Goal: Transaction & Acquisition: Purchase product/service

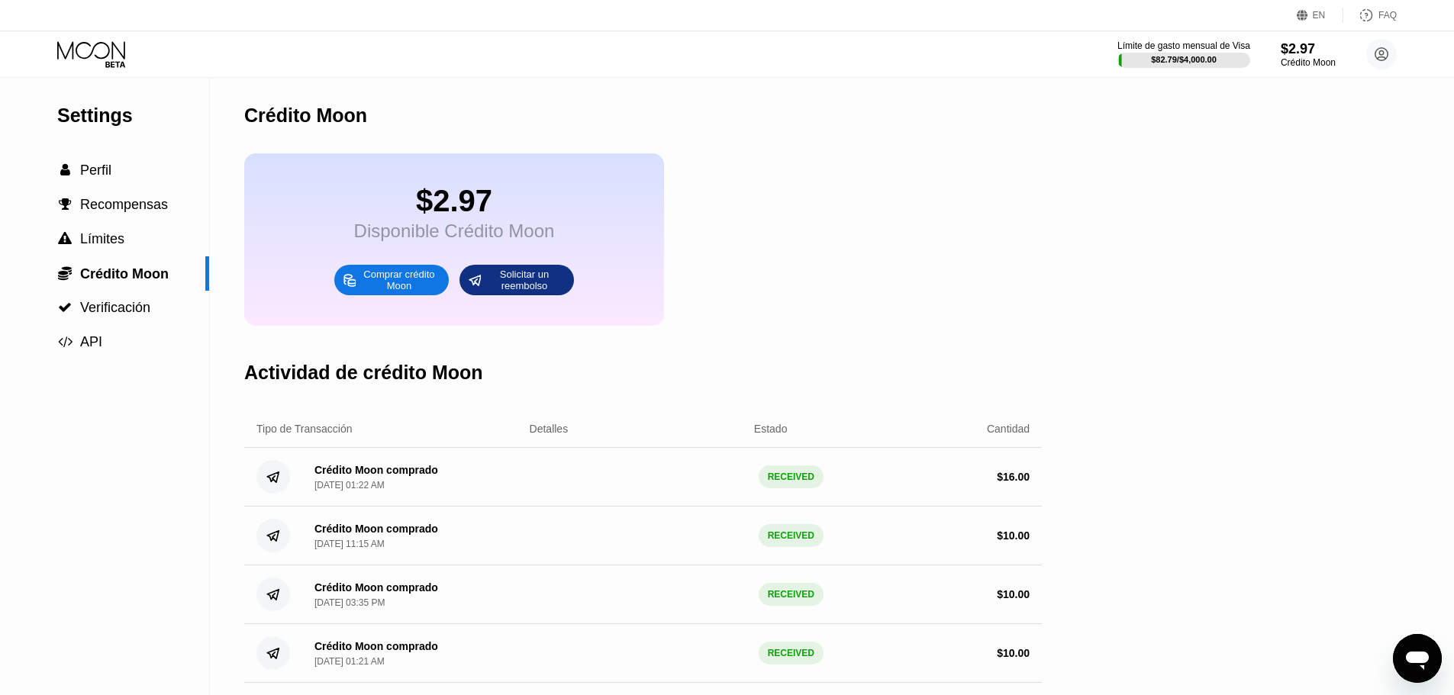
click at [398, 291] on div "Comprar crédito Moon" at bounding box center [399, 280] width 84 height 24
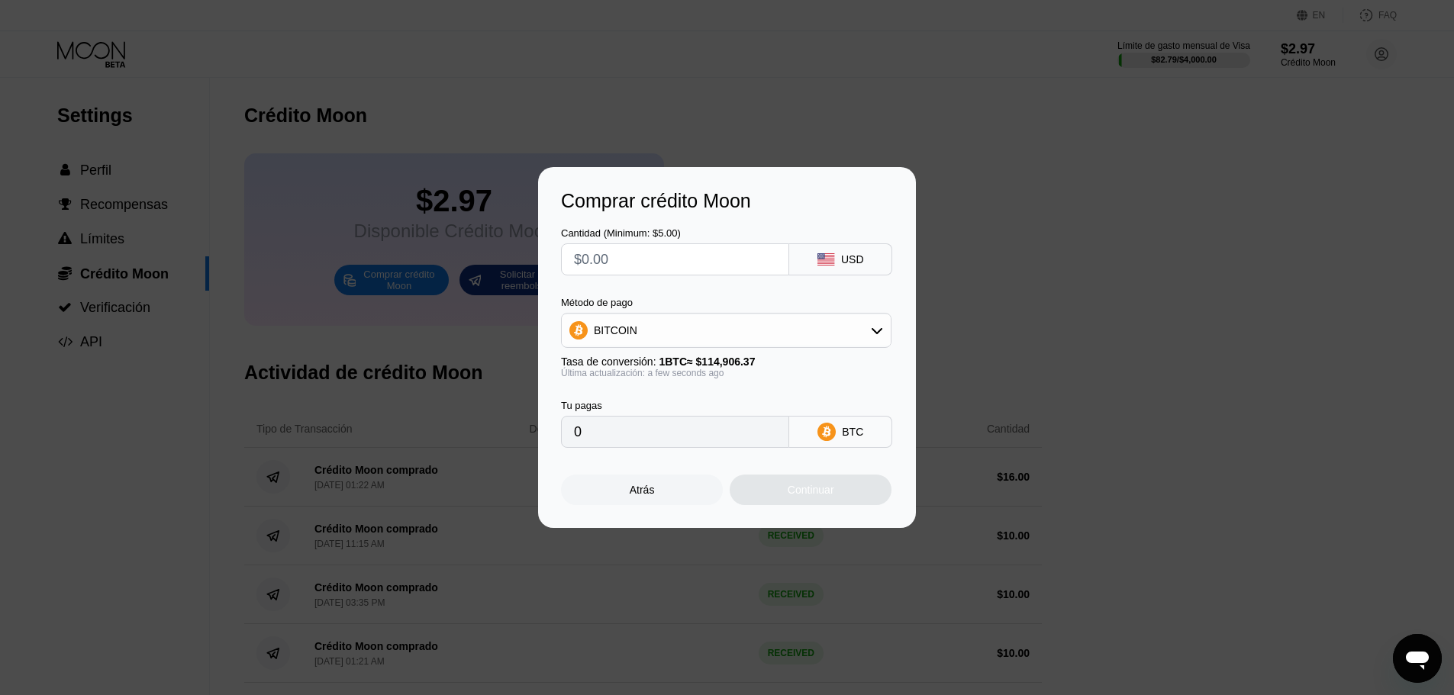
click at [638, 344] on div "BITCOIN" at bounding box center [726, 330] width 331 height 35
click at [639, 334] on div "BITCOIN" at bounding box center [726, 330] width 329 height 31
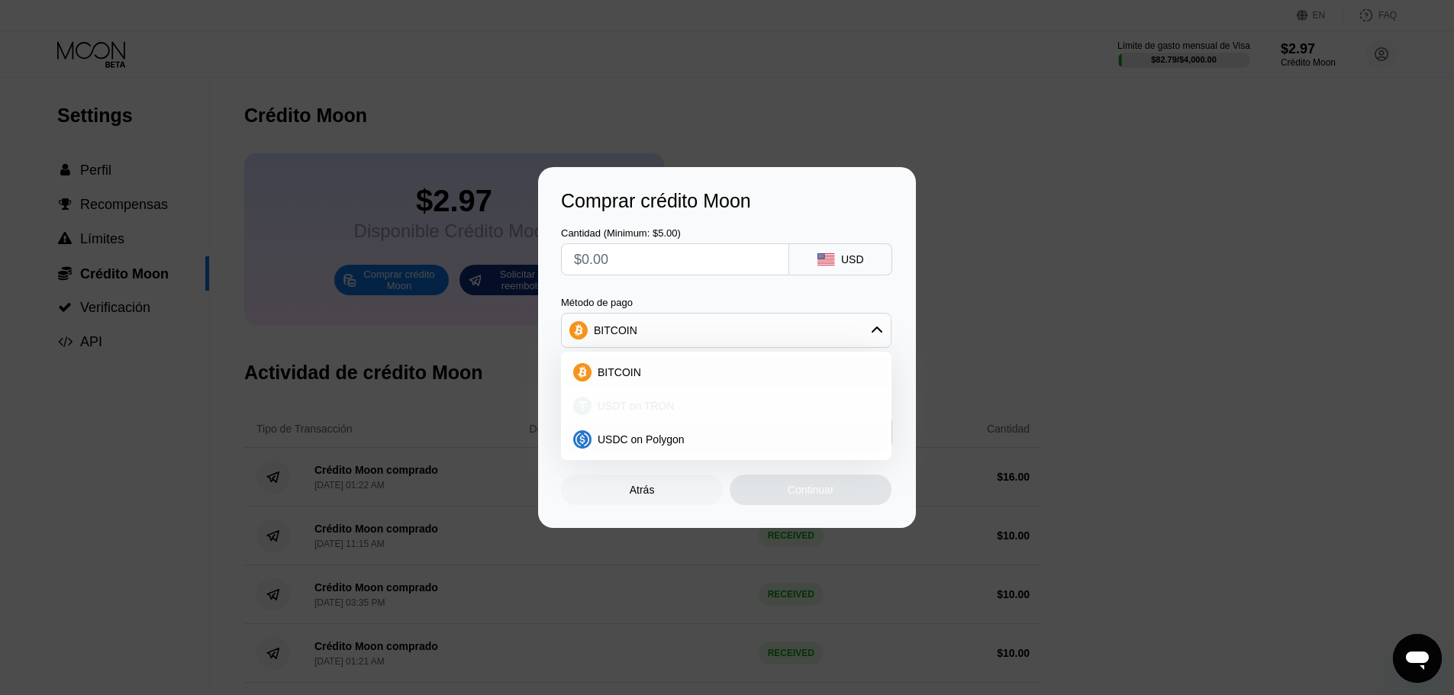
click at [631, 407] on span "USDT on TRON" at bounding box center [636, 406] width 77 height 12
type input "0.00"
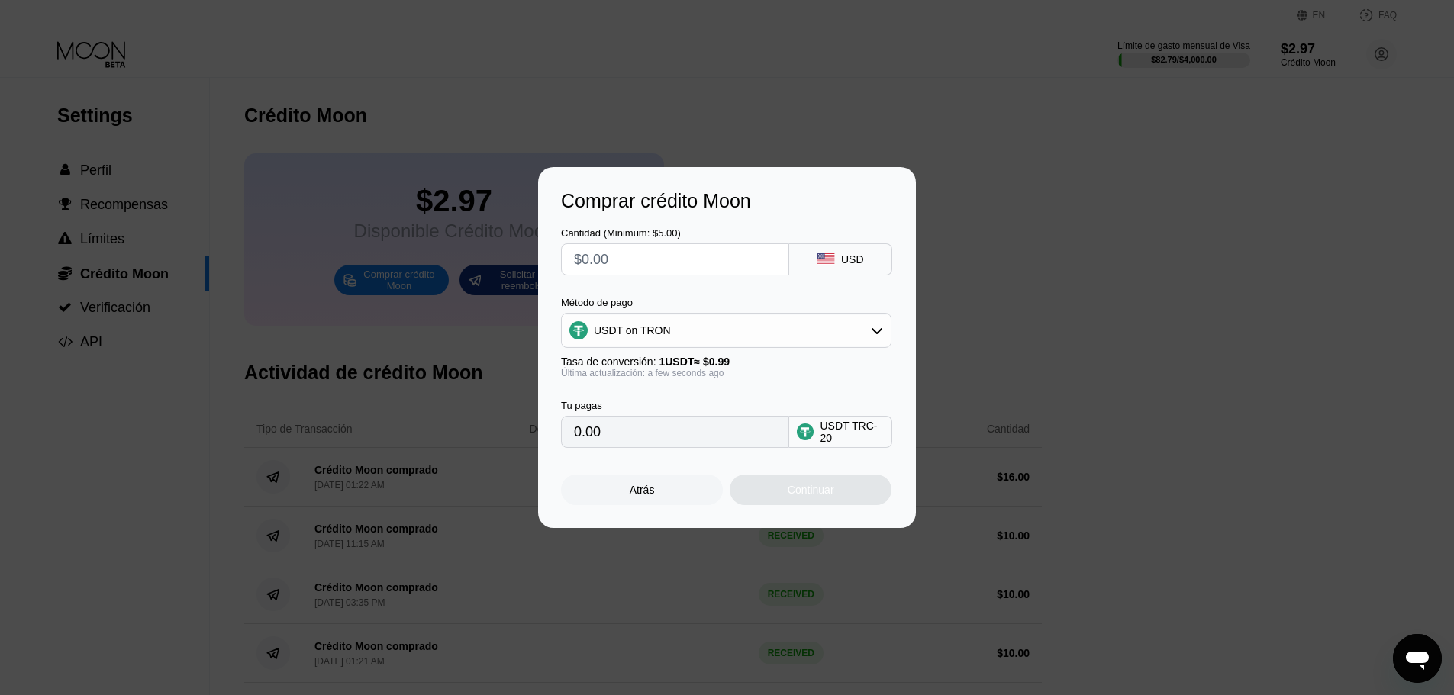
click at [656, 266] on input "text" at bounding box center [675, 259] width 202 height 31
type input "$1"
type input "1.01"
type input "$19"
type input "19.19"
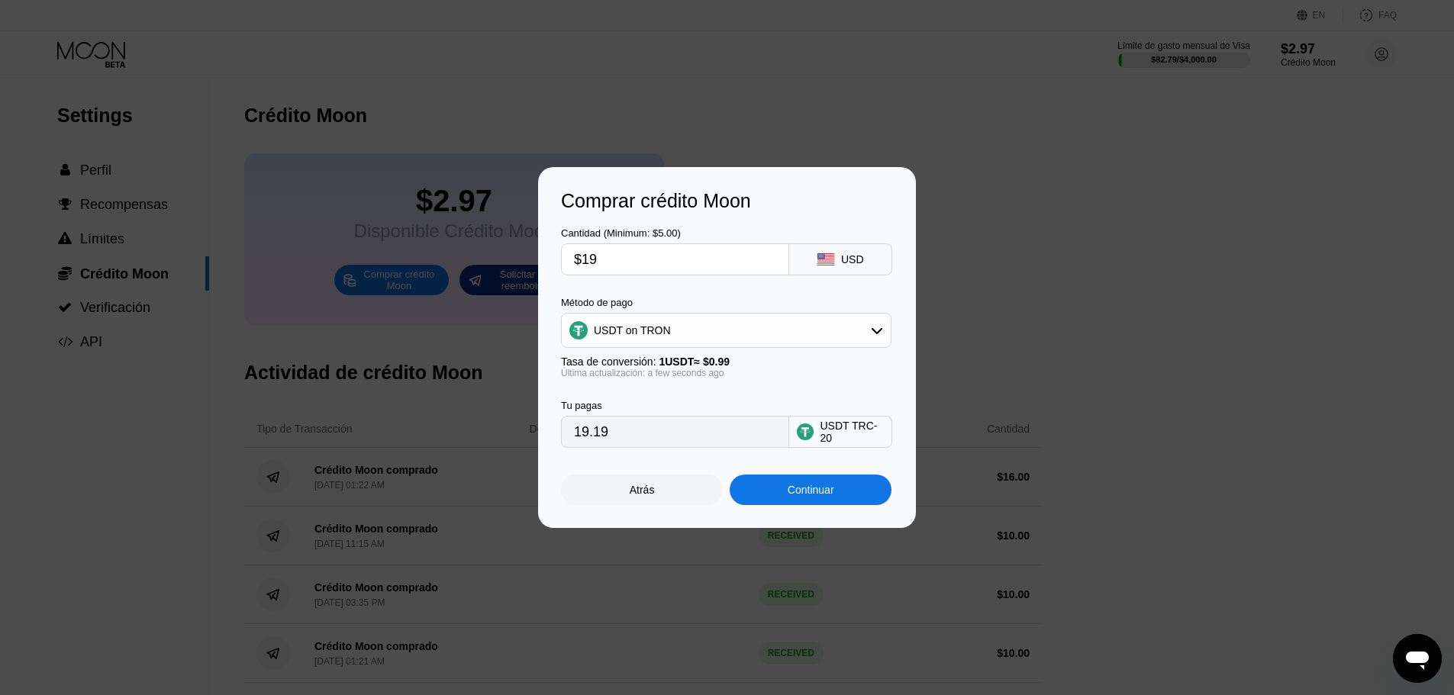
type input "$199"
type input "201.01"
type input "$19"
type input "19.19"
type input "$198"
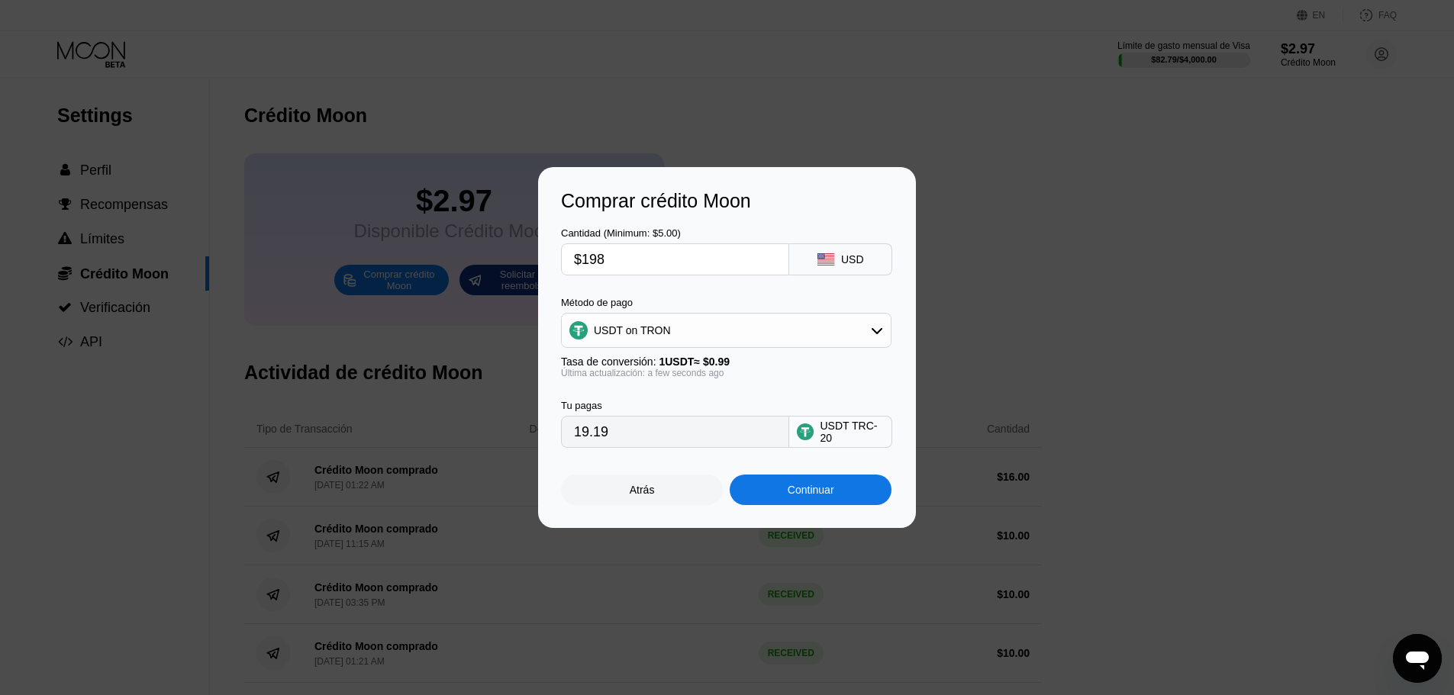
type input "200.00"
type input "$198"
click at [777, 498] on div "Continuar" at bounding box center [811, 490] width 162 height 31
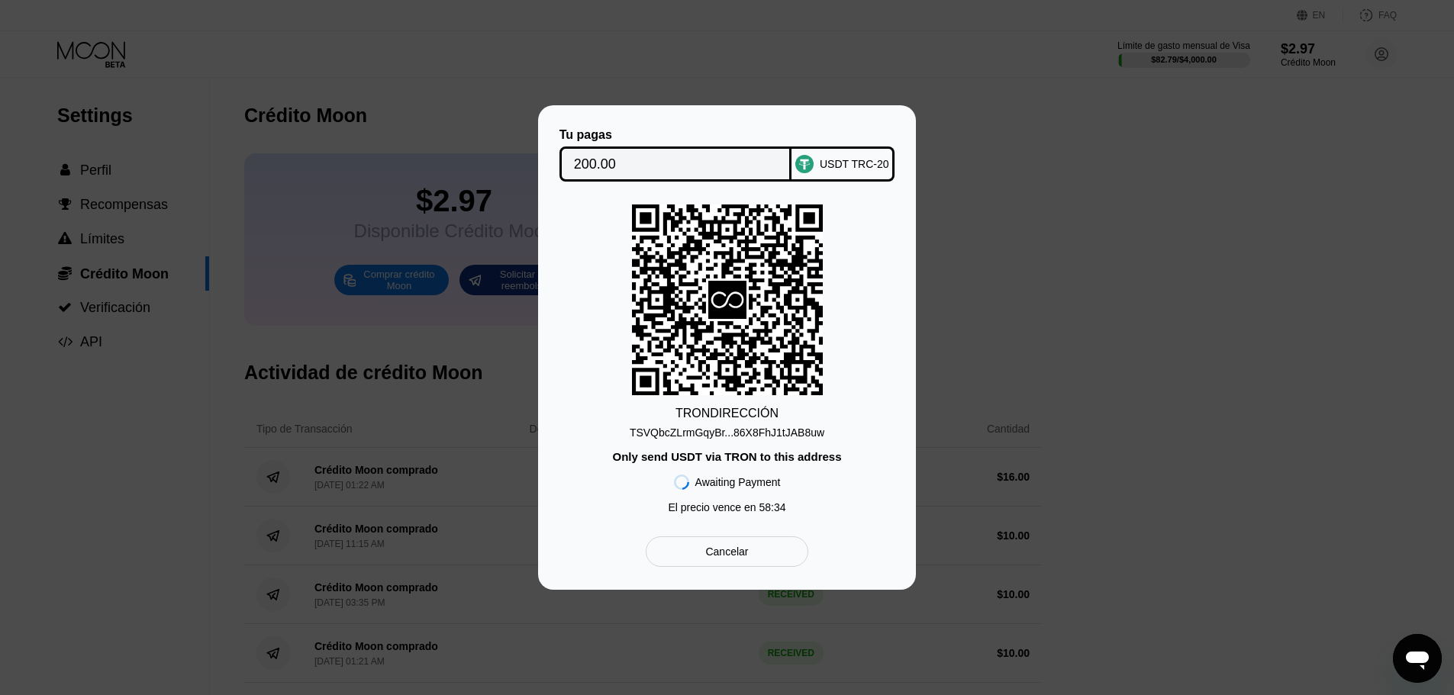
click at [688, 434] on div "TSVQbcZLrmGqyBr...86X8FhJ1tJAB8uw" at bounding box center [727, 433] width 195 height 12
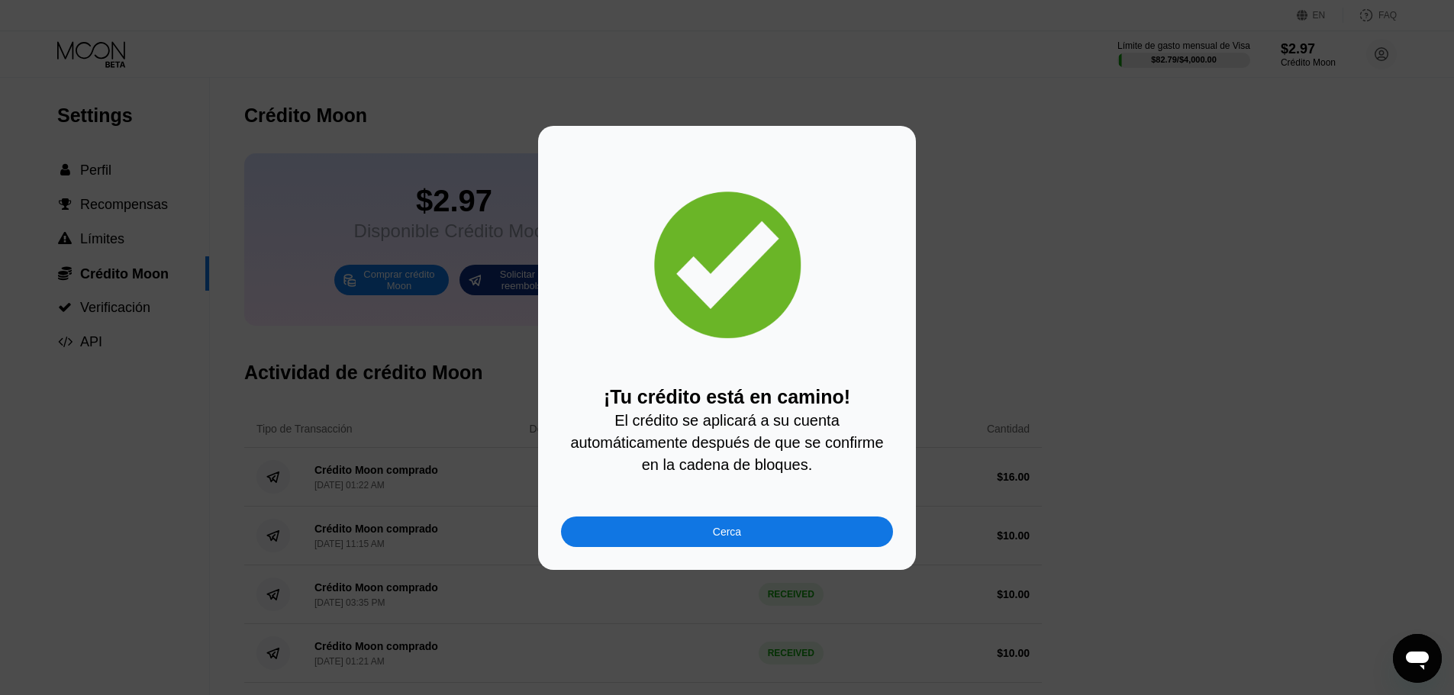
click at [739, 535] on div "Cerca" at bounding box center [727, 532] width 28 height 12
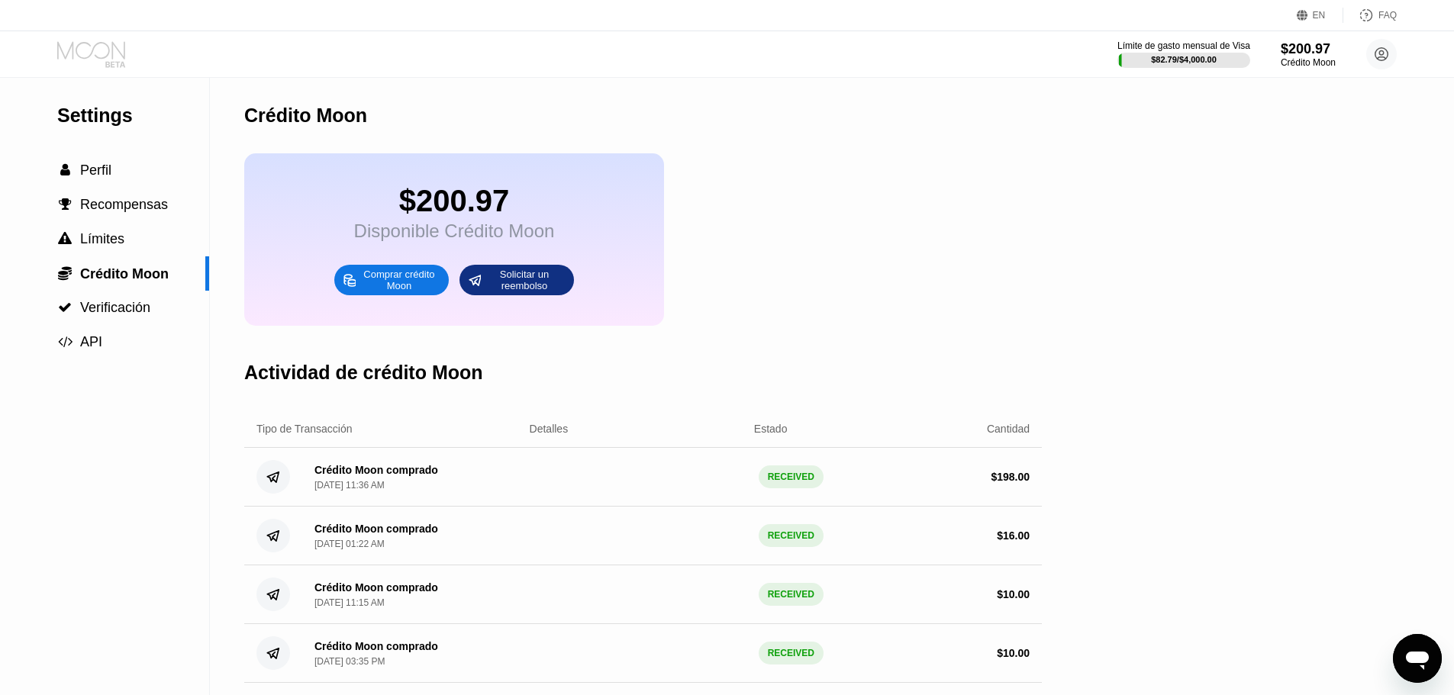
click at [103, 51] on icon at bounding box center [92, 54] width 71 height 27
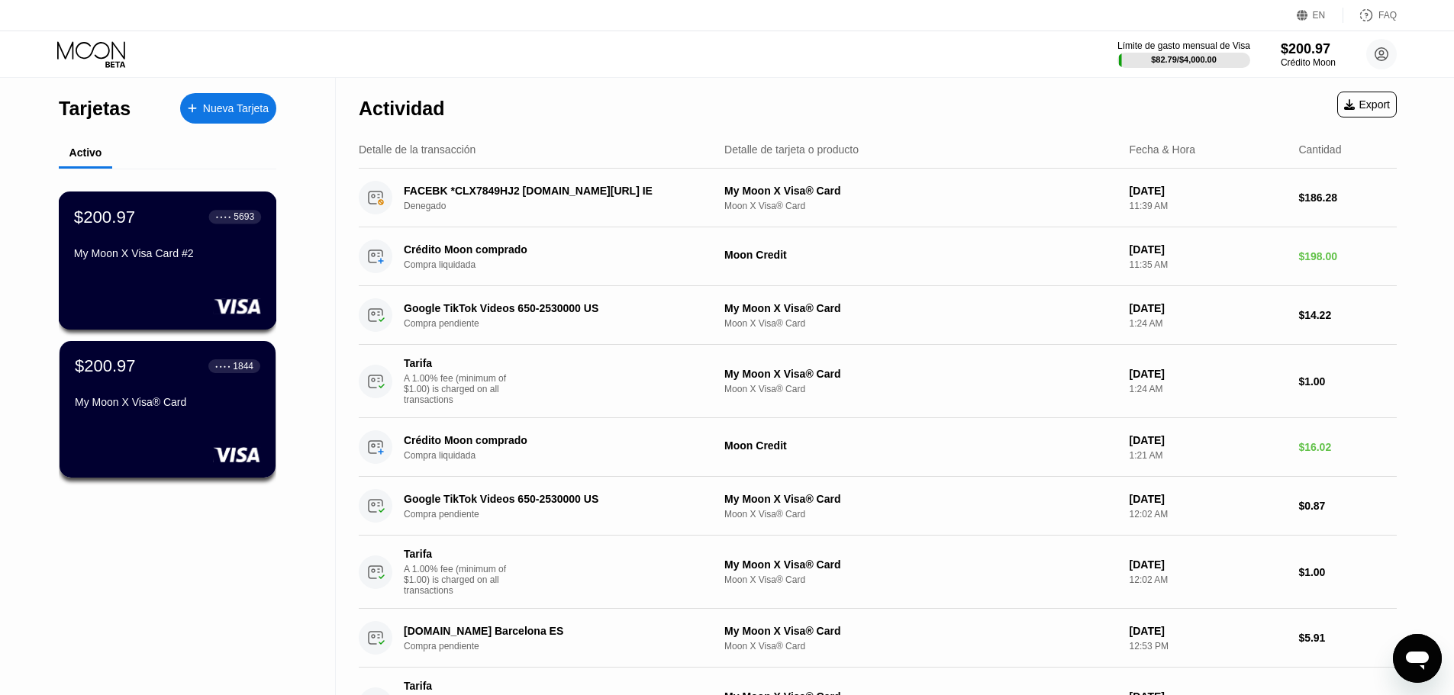
click at [111, 314] on div at bounding box center [167, 305] width 187 height 15
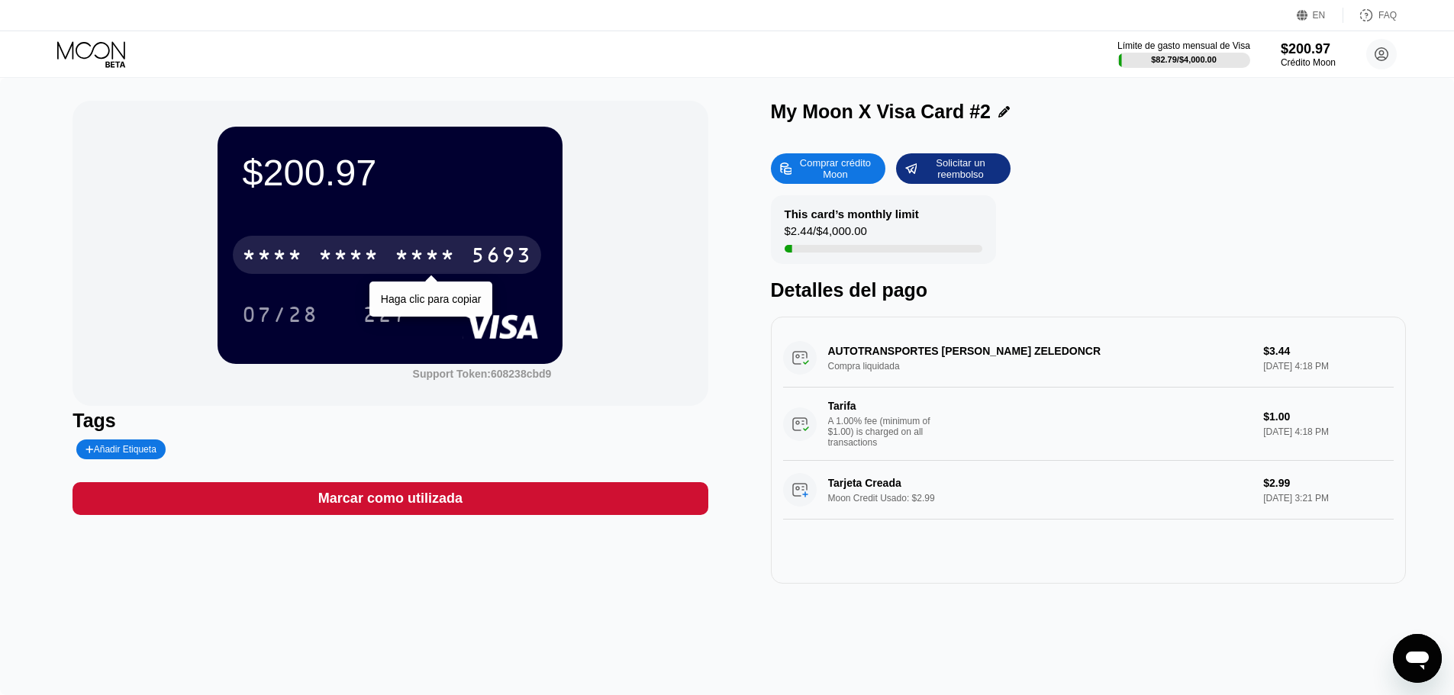
click at [465, 251] on div "* * * * * * * * * * * * 5693" at bounding box center [387, 255] width 308 height 38
click at [455, 251] on div "2373" at bounding box center [425, 257] width 61 height 24
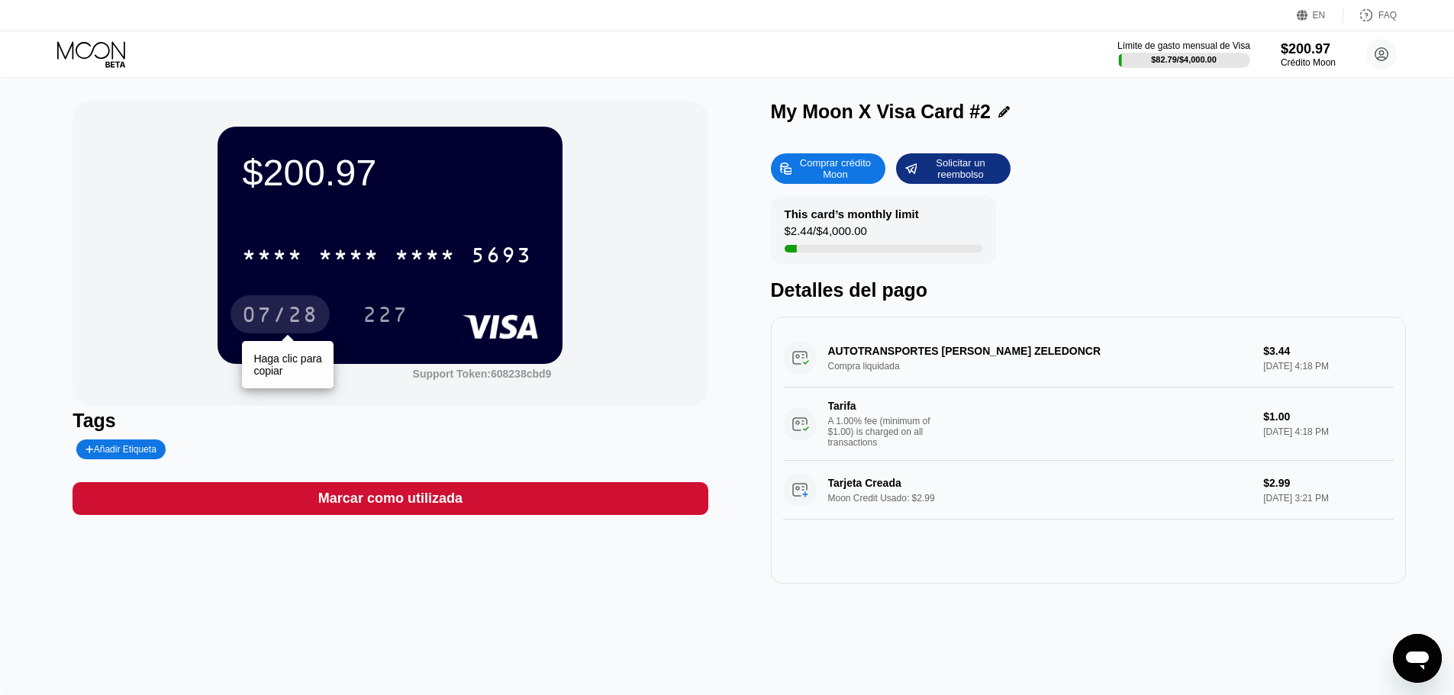
click at [266, 304] on div "07/28" at bounding box center [280, 314] width 99 height 38
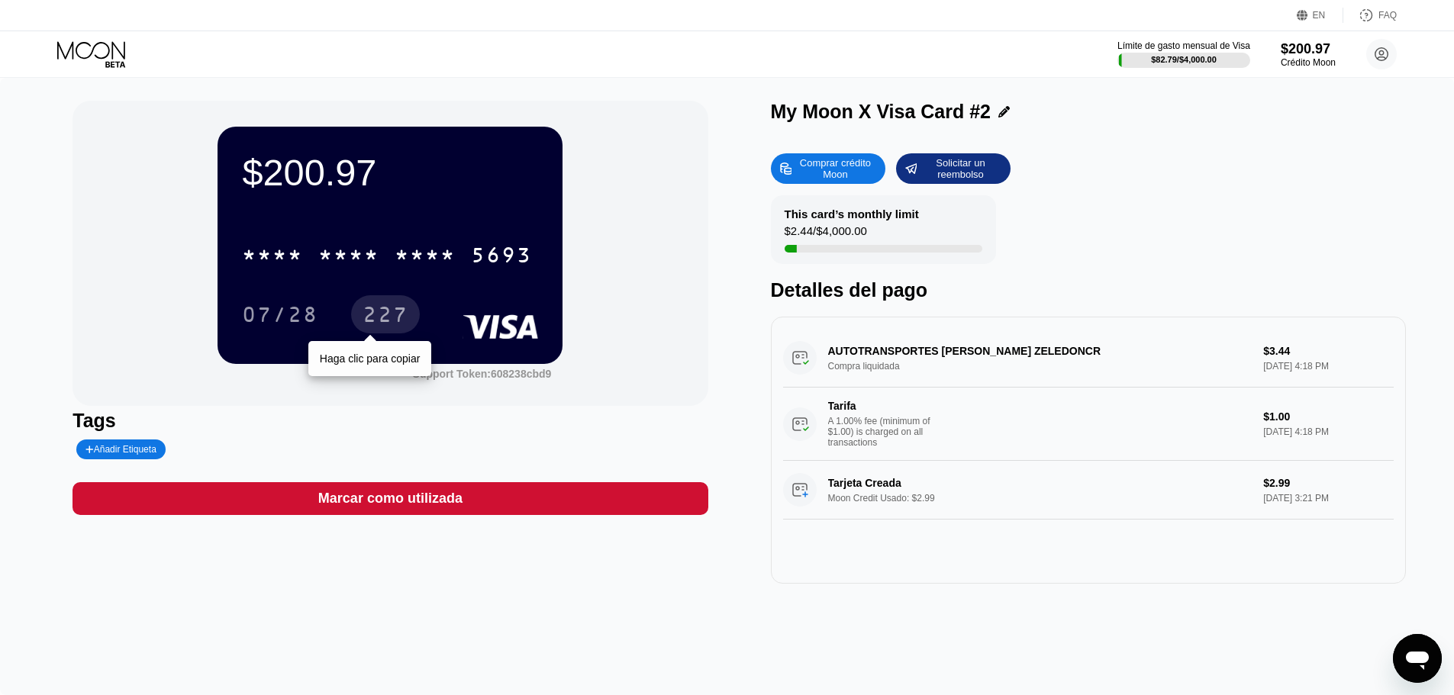
click at [392, 319] on div "227" at bounding box center [386, 317] width 46 height 24
click at [105, 53] on icon at bounding box center [92, 54] width 71 height 27
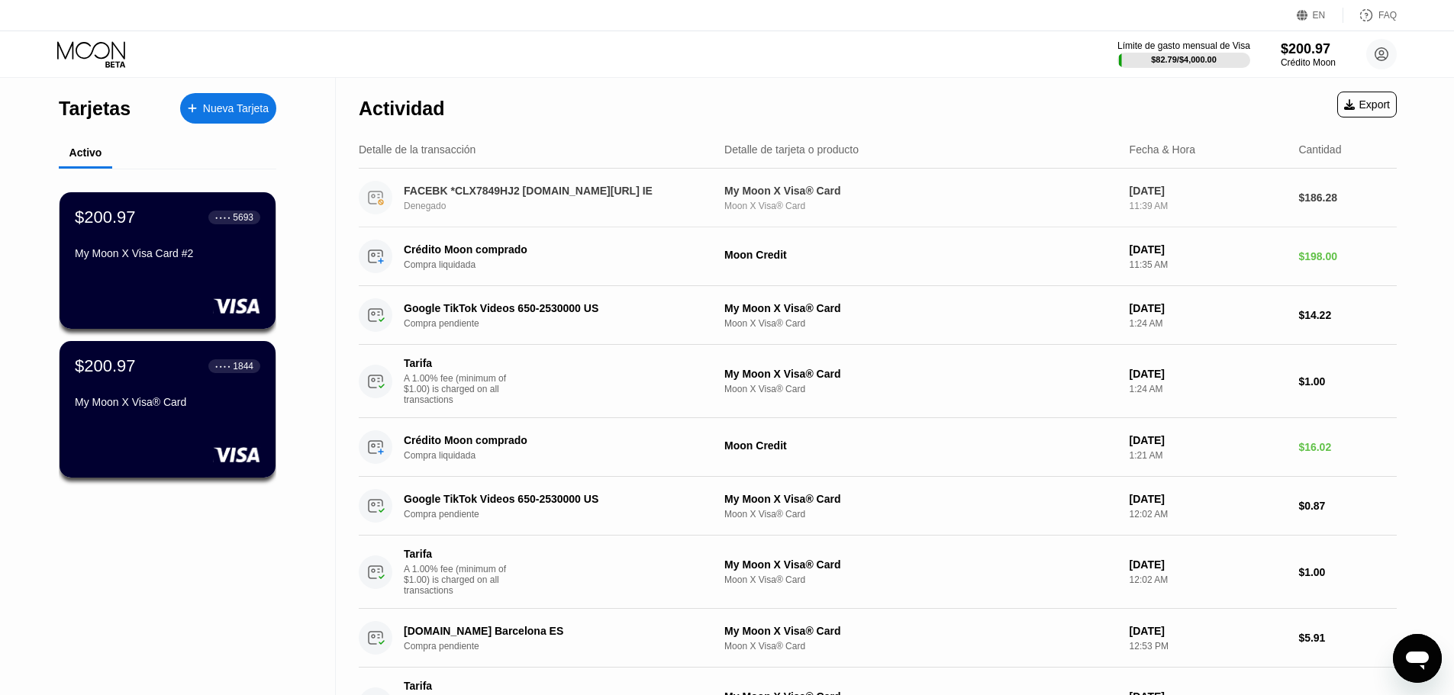
click at [731, 199] on div "My Moon X Visa® Card Moon X Visa® Card" at bounding box center [920, 198] width 393 height 27
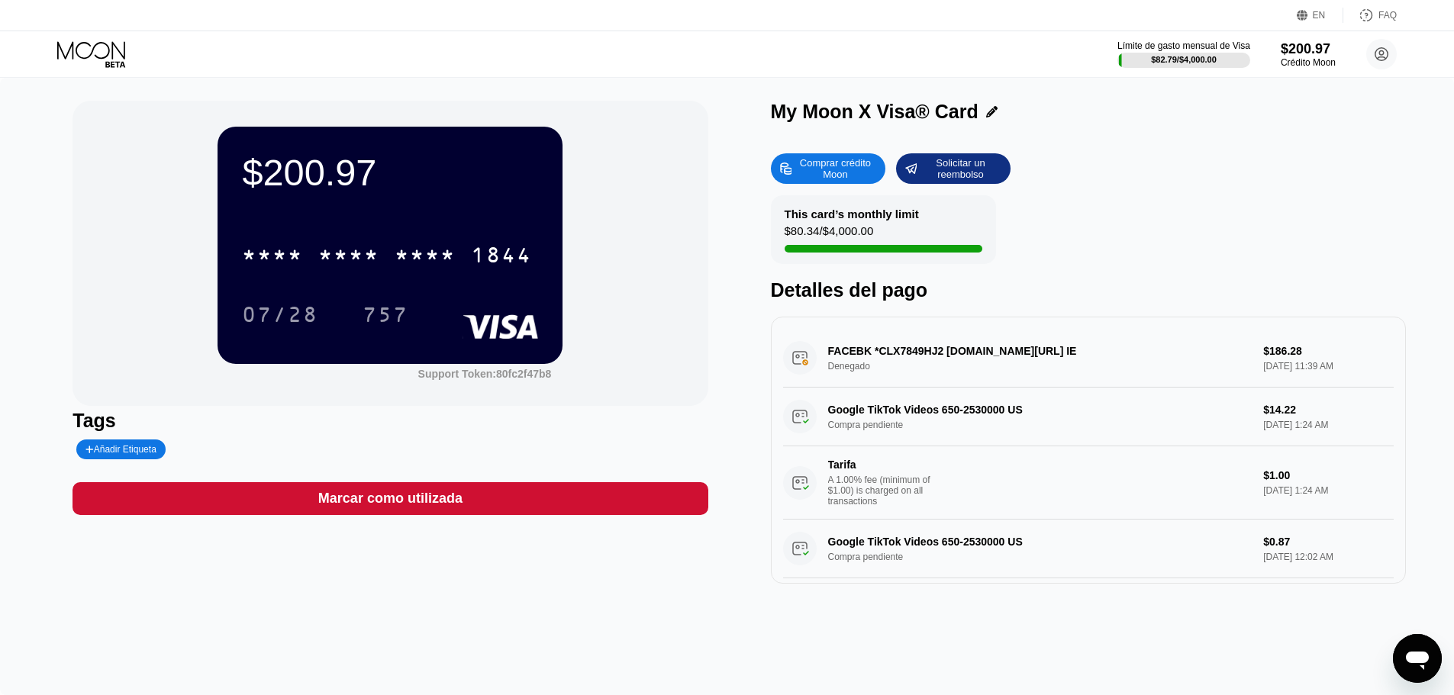
click at [1026, 347] on div "FACEBK *CLX7849HJ2 fb.me/ads IE Denegado $186.28 Sep 20, 2025 11:39 AM" at bounding box center [1088, 358] width 611 height 59
click at [950, 354] on div "FACEBK *CLX7849HJ2 fb.me/ads IE Denegado $186.28 Sep 20, 2025 11:39 AM" at bounding box center [1088, 358] width 611 height 59
click at [959, 173] on div "Solicitar un reembolso" at bounding box center [960, 168] width 84 height 24
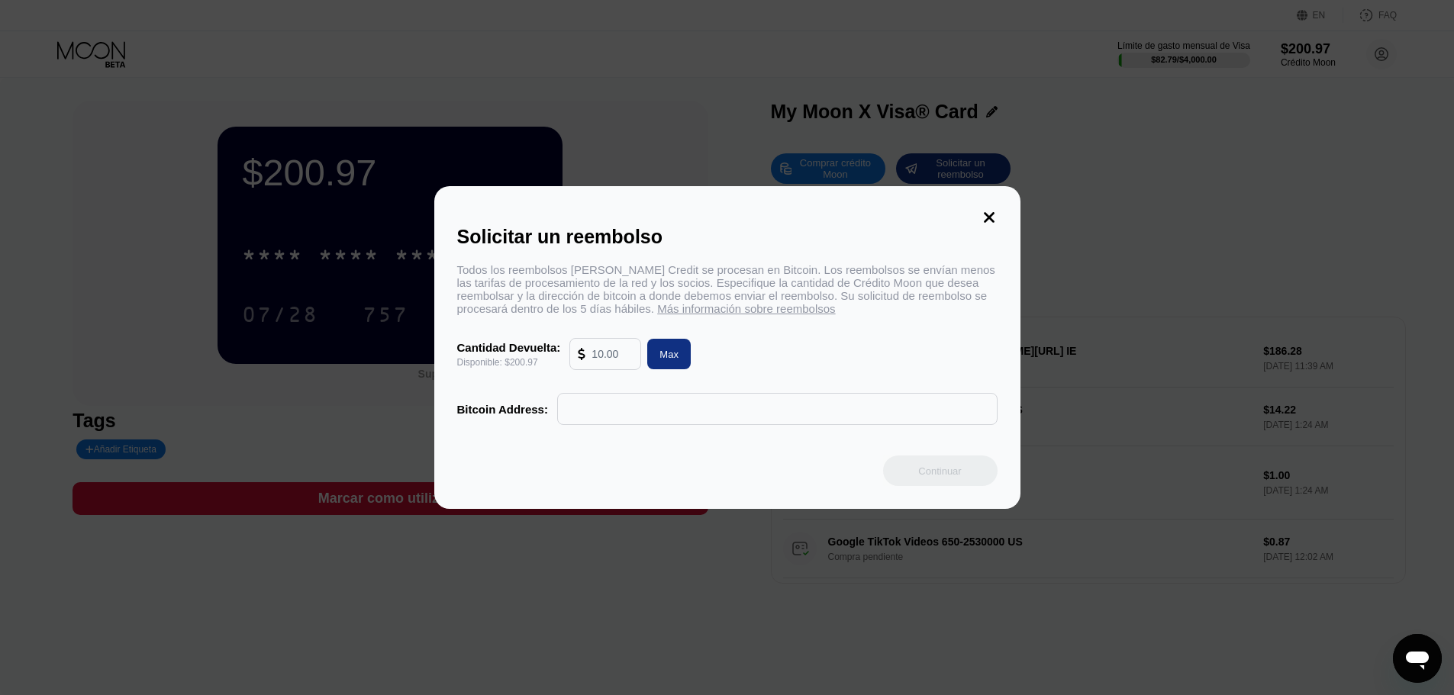
click at [653, 360] on div "Max" at bounding box center [669, 354] width 44 height 31
type input "200.97"
click at [605, 418] on input "text" at bounding box center [778, 409] width 424 height 31
click at [996, 209] on icon at bounding box center [989, 217] width 17 height 17
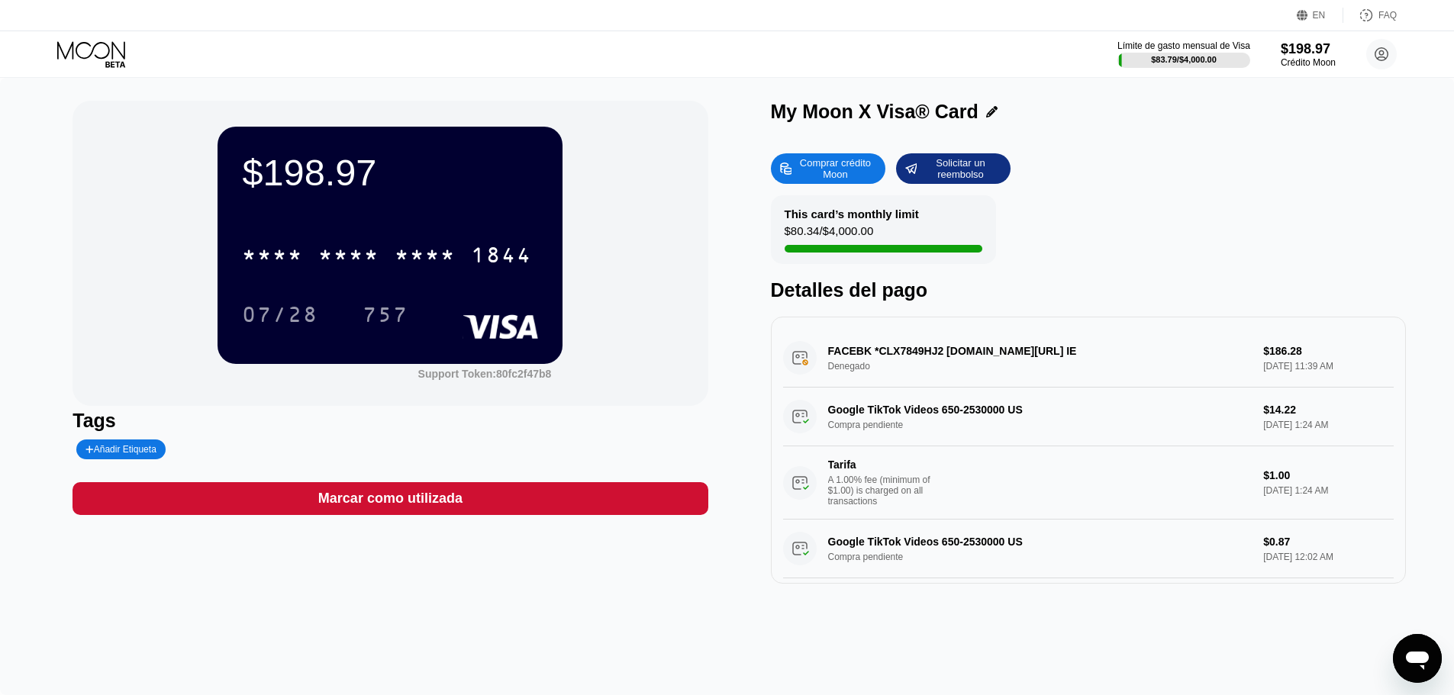
click at [89, 69] on div "Límite de gasto mensual de Visa $83.79 / $4,000.00 $198.97 Crédito Moon [PERSON…" at bounding box center [727, 54] width 1454 height 46
click at [99, 50] on icon at bounding box center [92, 54] width 71 height 27
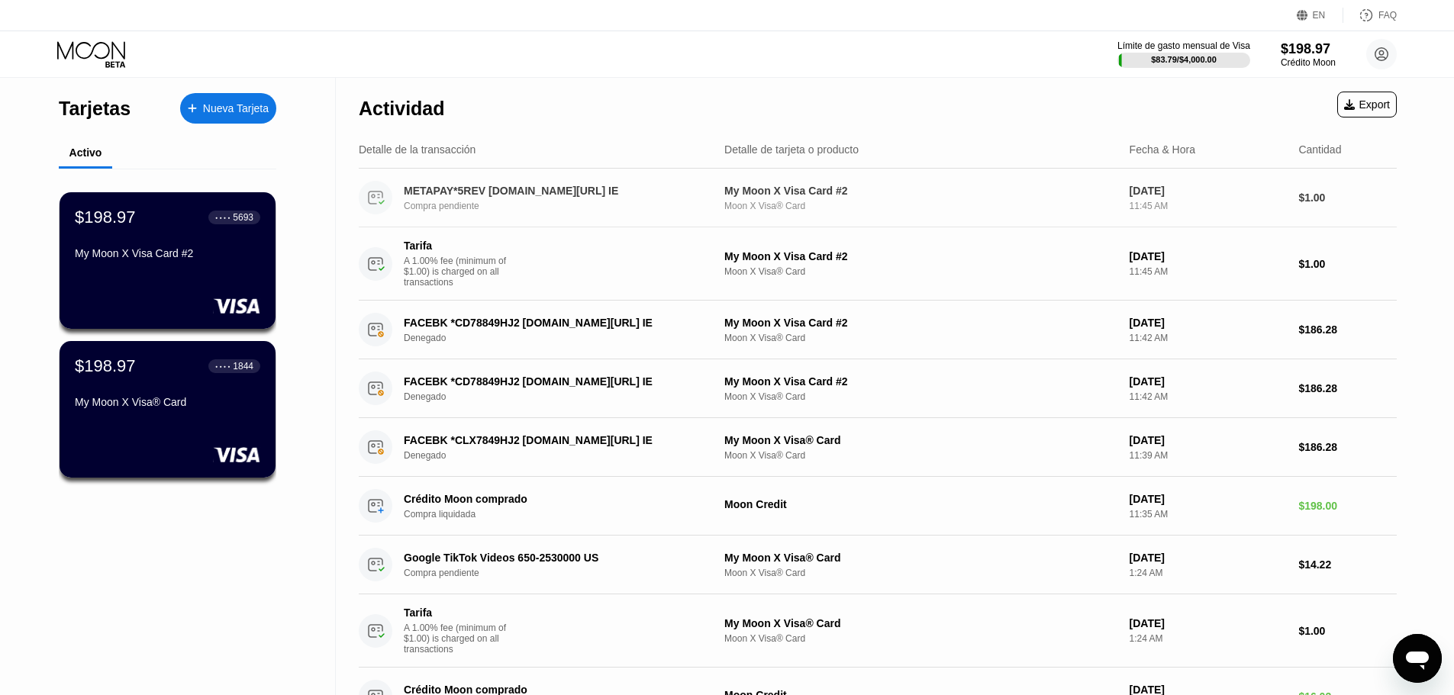
click at [472, 205] on div "Compra pendiente" at bounding box center [563, 206] width 318 height 11
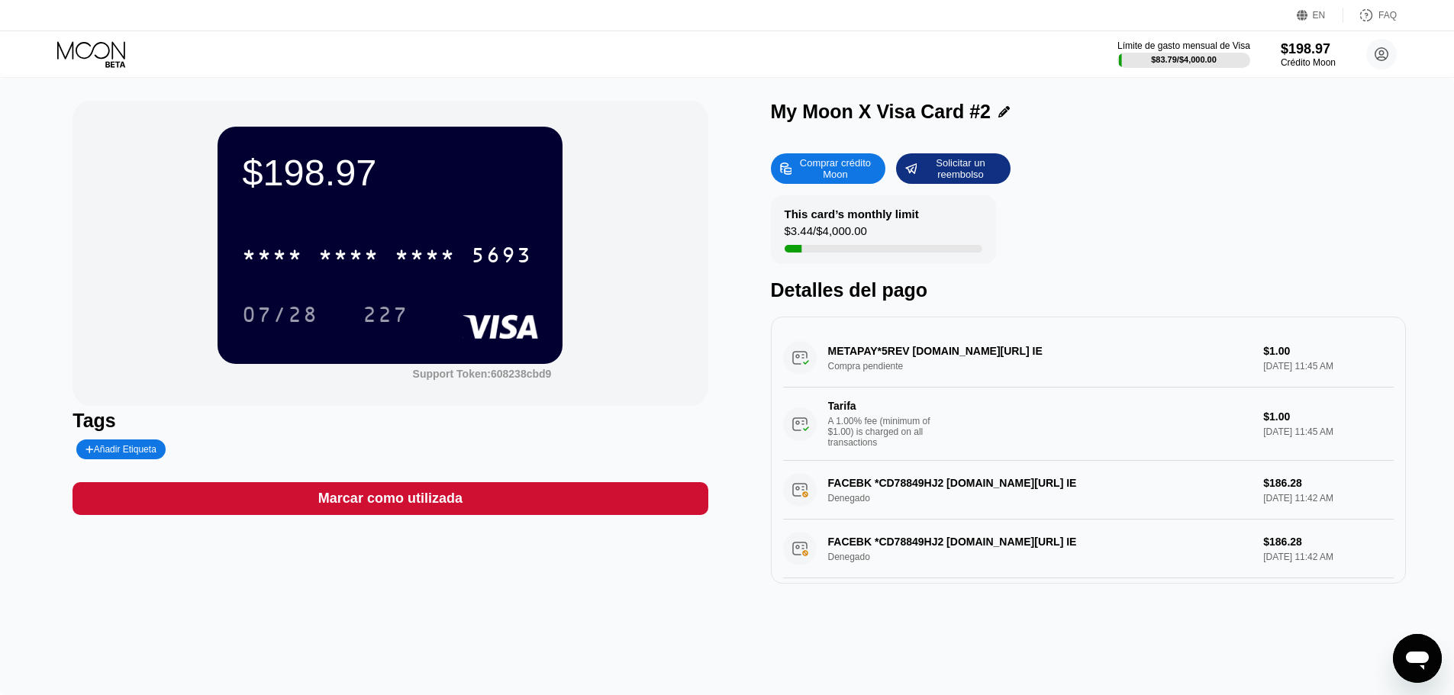
drag, startPoint x: 881, startPoint y: 358, endPoint x: 901, endPoint y: 358, distance: 19.8
click at [901, 358] on div "METAPAY*5REV [DOMAIN_NAME][URL] IE Compra pendiente $1.00 [DATE] 11:45 AM Tarif…" at bounding box center [1088, 395] width 611 height 132
click at [92, 47] on icon at bounding box center [92, 54] width 71 height 27
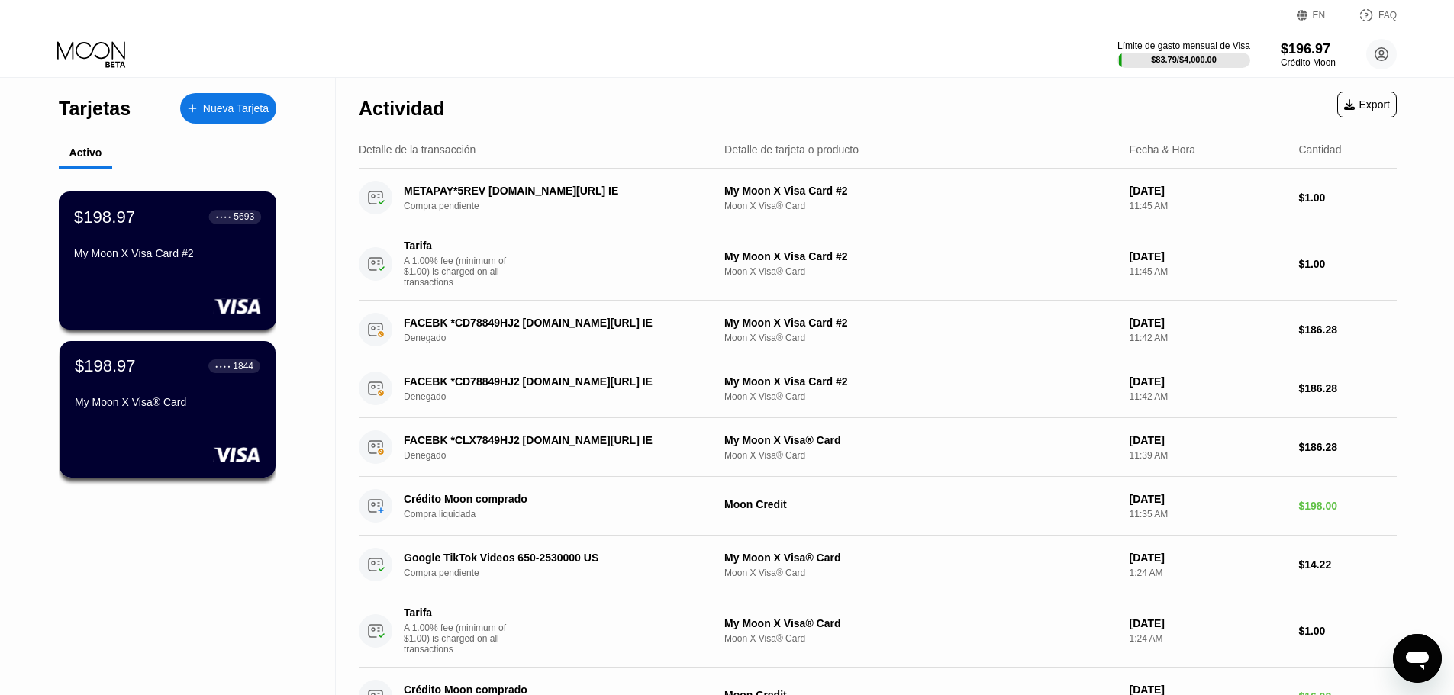
click at [179, 211] on div "$198.97 ● ● ● ● 5693" at bounding box center [167, 217] width 187 height 20
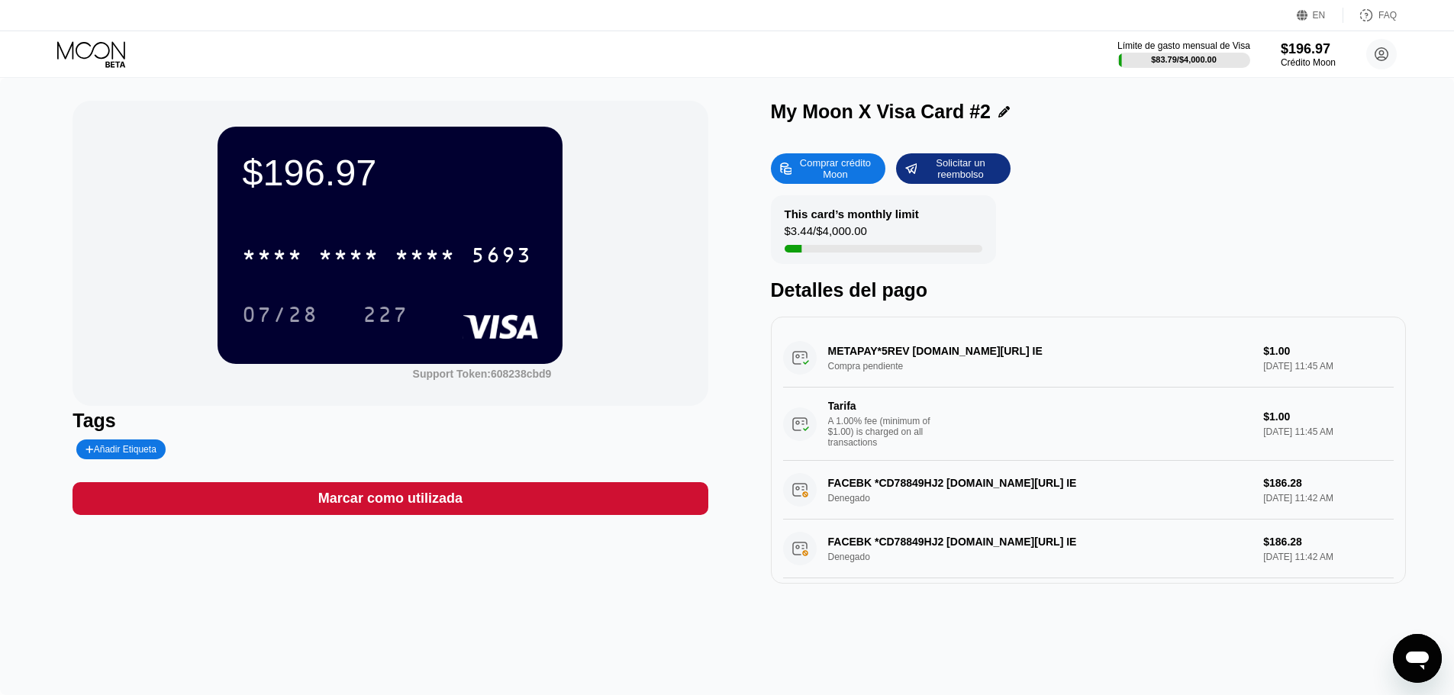
click at [92, 41] on icon at bounding box center [92, 54] width 71 height 27
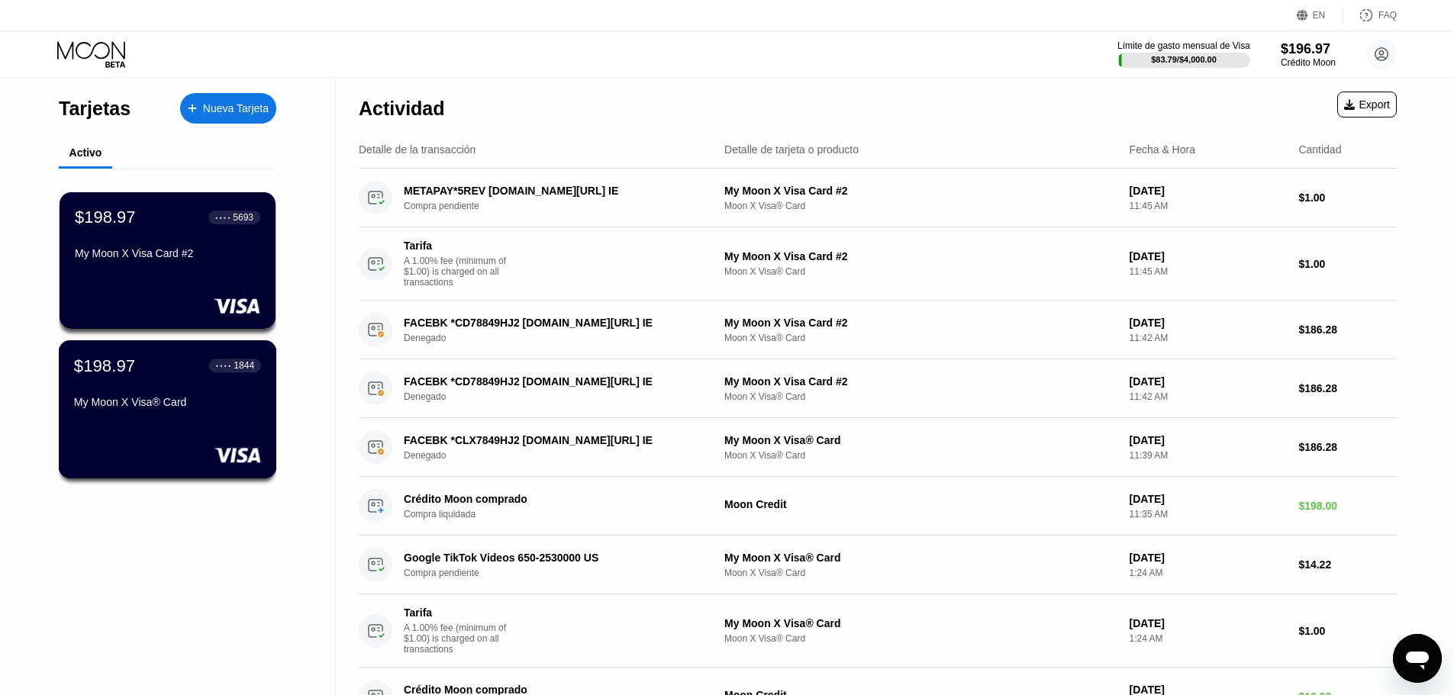
click at [171, 396] on div "$198.97 ● ● ● ● 1844 My Moon X Visa® Card" at bounding box center [167, 385] width 187 height 59
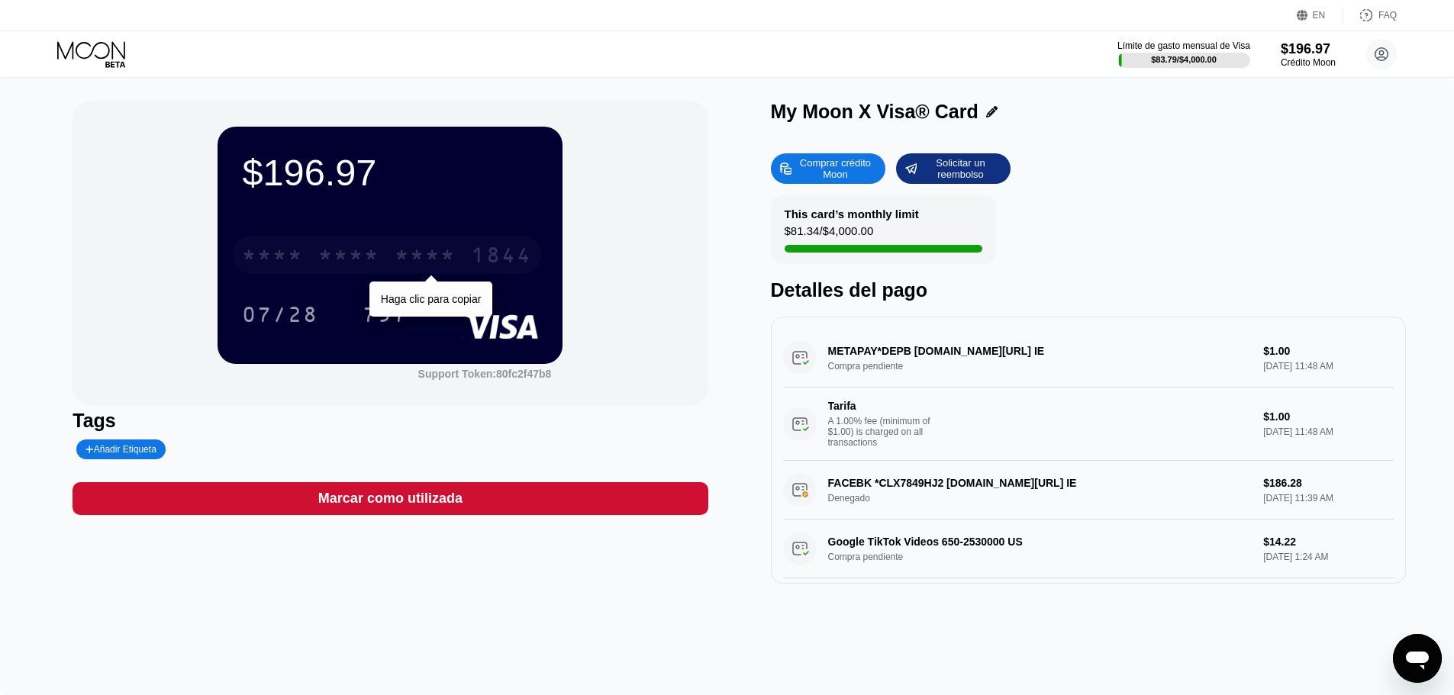
click at [260, 262] on div "* * * *" at bounding box center [272, 257] width 61 height 24
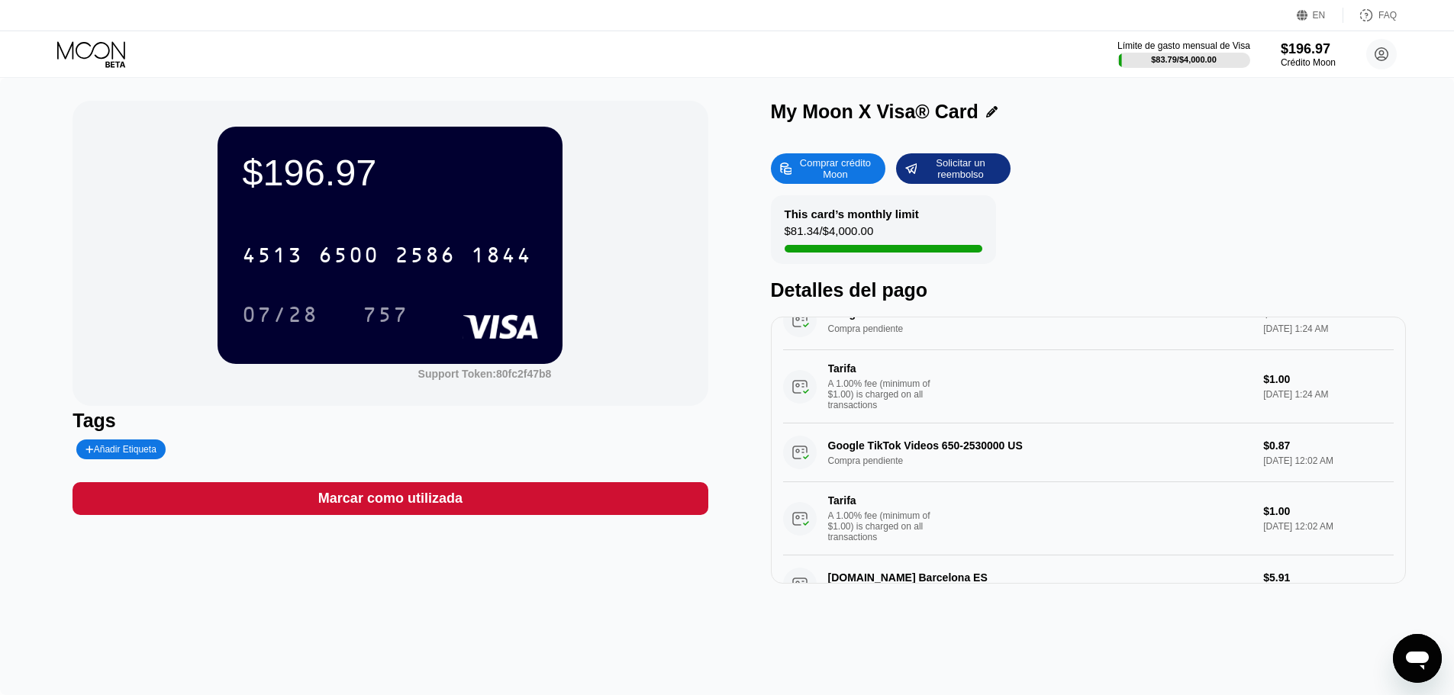
scroll to position [229, 0]
click at [1420, 669] on icon "Abrir ventana de mensajería" at bounding box center [1417, 658] width 27 height 27
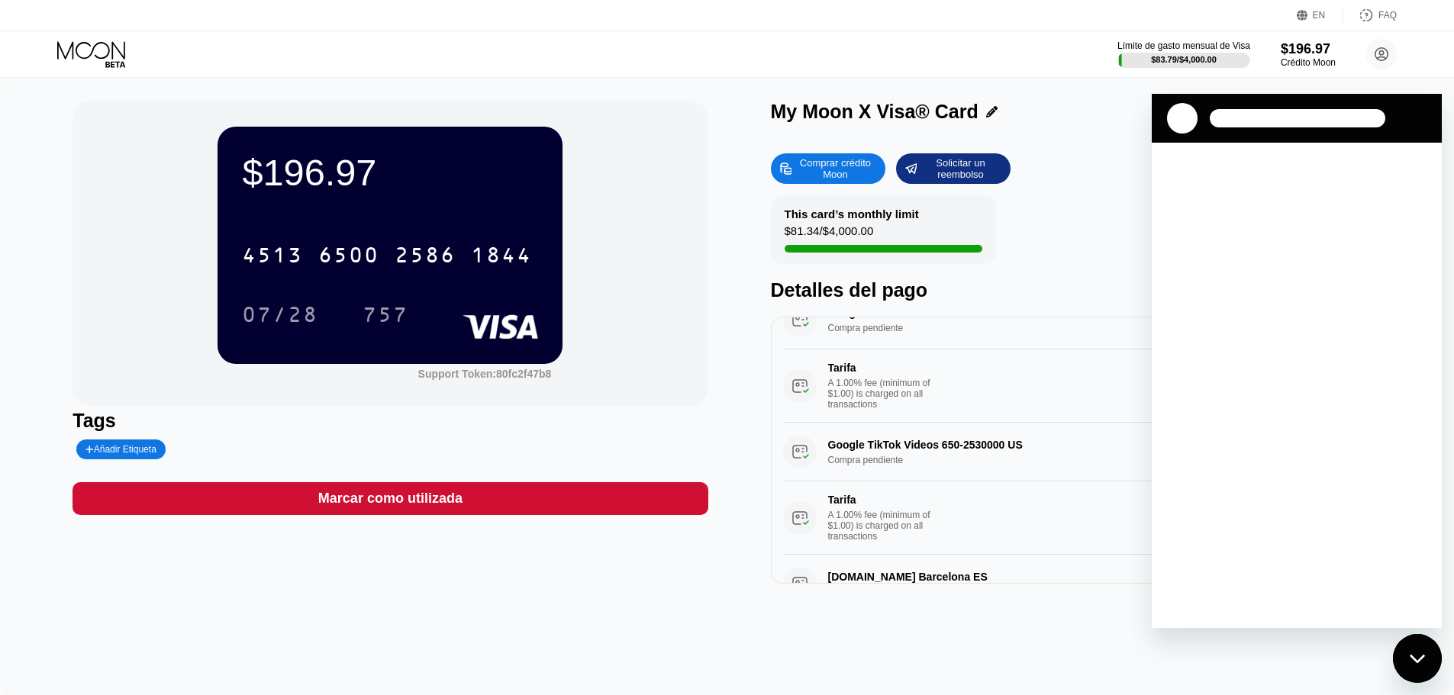
scroll to position [0, 0]
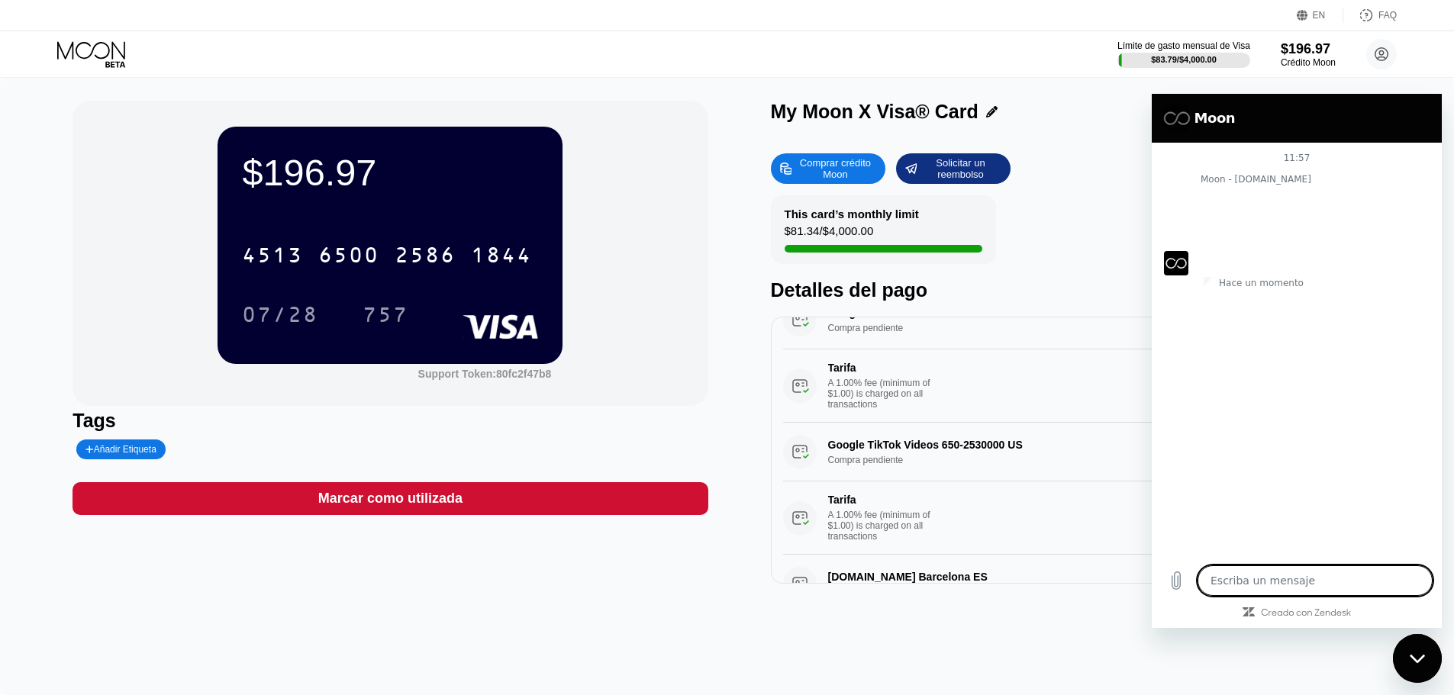
type textarea "x"
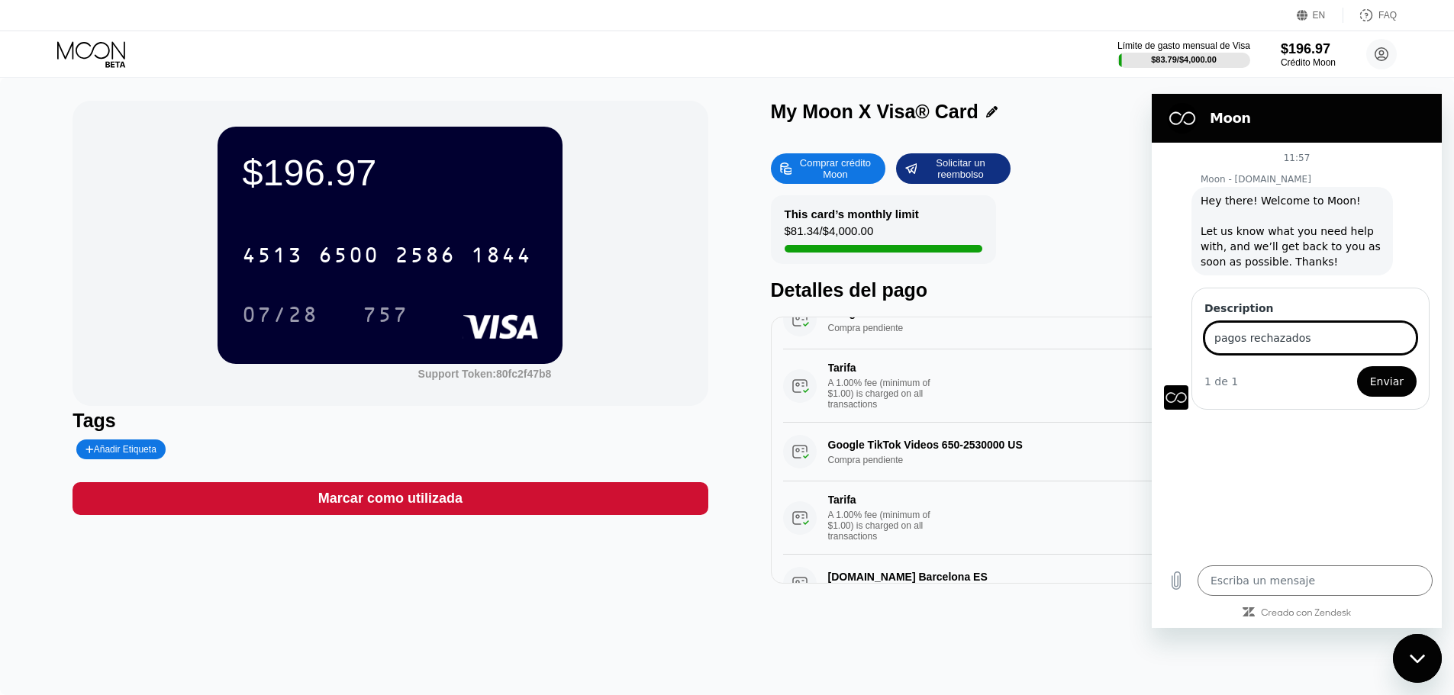
type input "pagos rechazados"
click at [1357, 366] on button "Enviar" at bounding box center [1387, 381] width 60 height 31
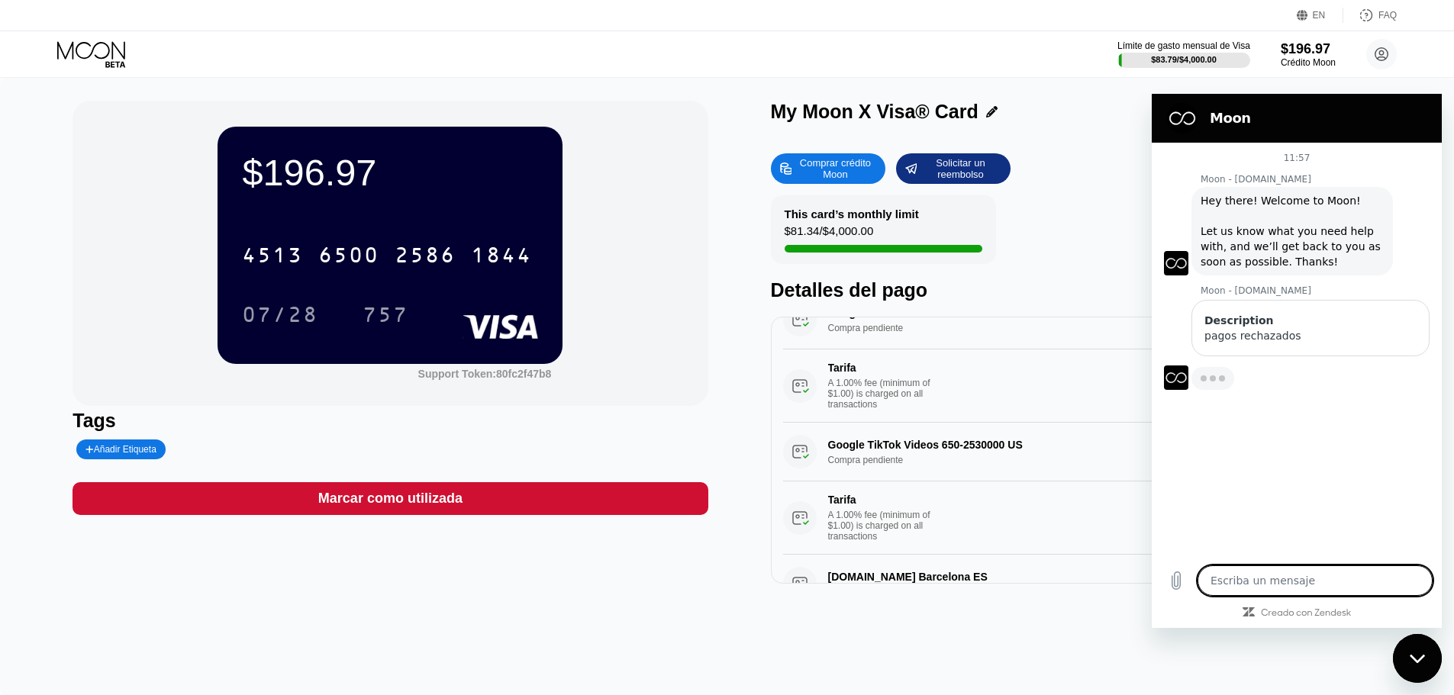
type textarea "x"
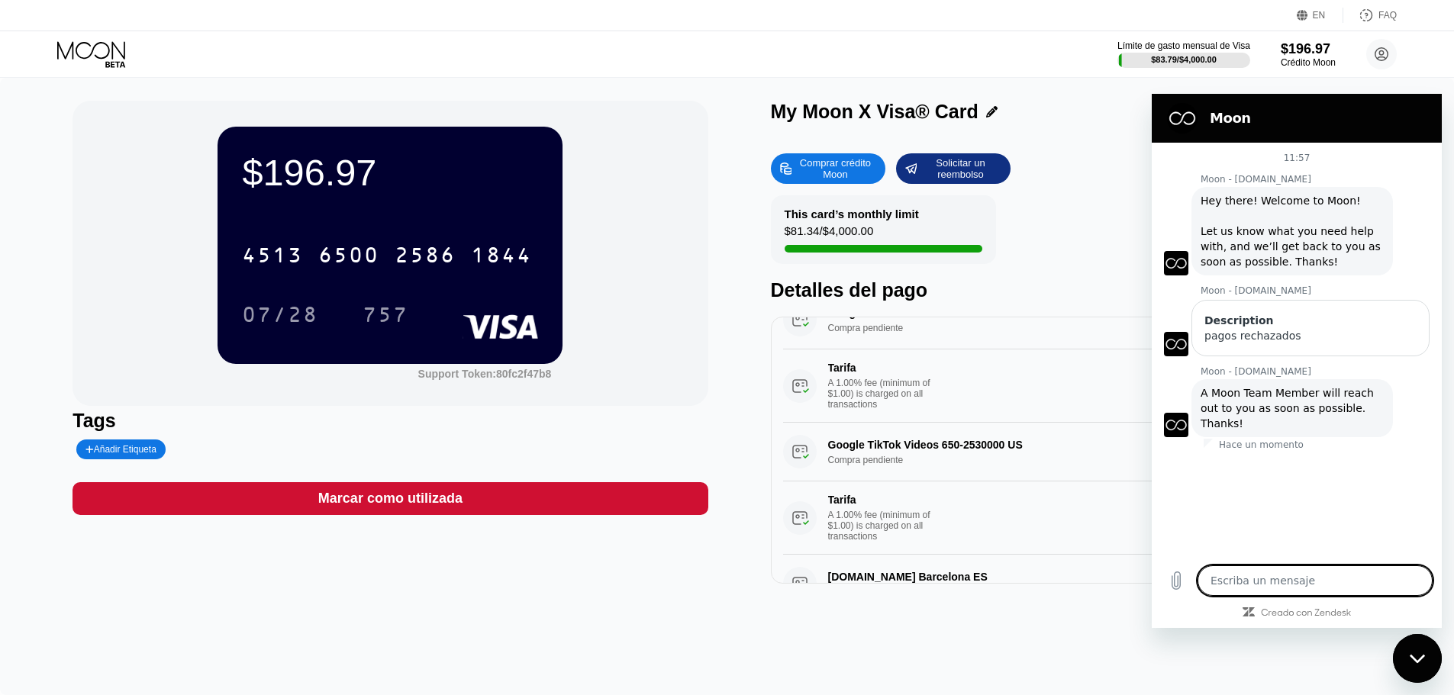
paste textarea "Facebook accepts my payments at first, now it blocks them."
type textarea "Facebook accepts my payments at first, now it blocks them."
type textarea "x"
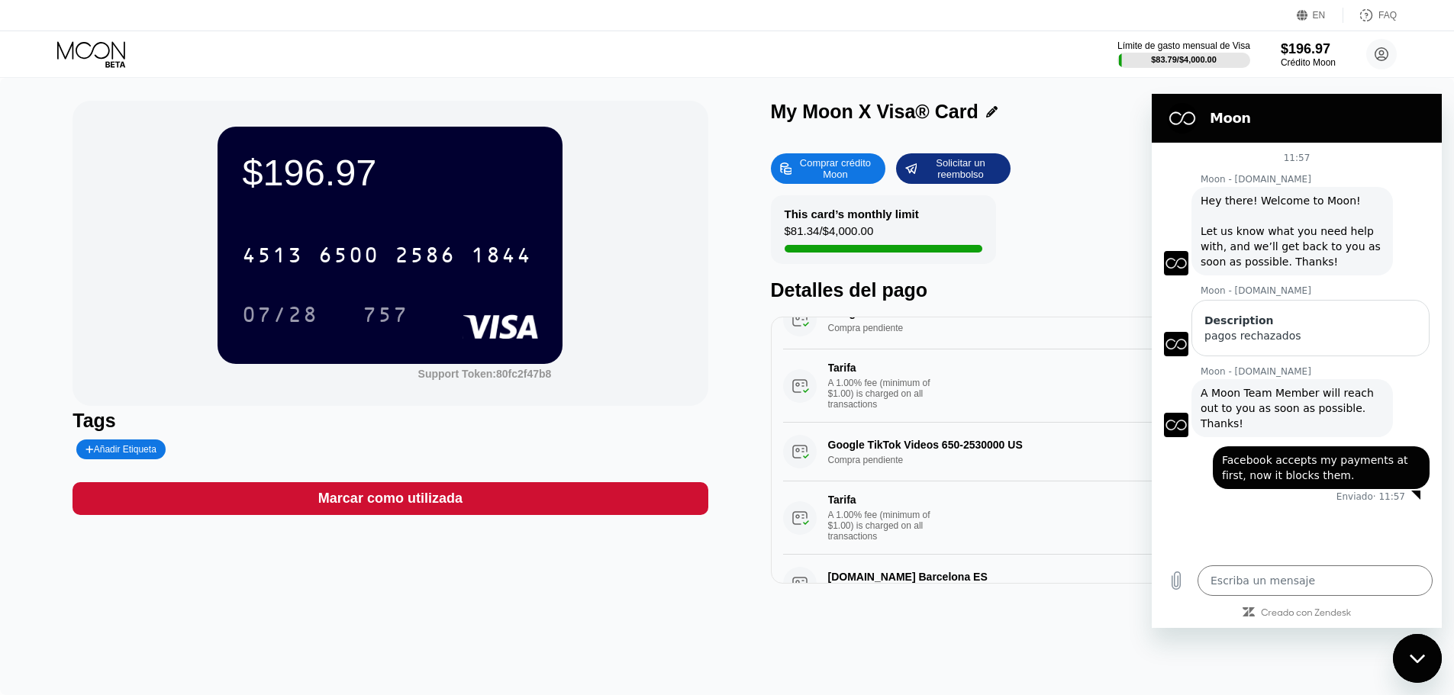
click at [1117, 246] on div "This card’s monthly limit $81.34 / $4,000.00 Detalles del pago" at bounding box center [1088, 248] width 635 height 106
click at [1389, 628] on div "$196.97 4513 6500 2586 1844 07/28 757 Support Token: 80fc2f47b8 Tags Añadir Eti…" at bounding box center [727, 387] width 1454 height 618
click at [1414, 664] on div "Cerrar ventana de mensajería" at bounding box center [1418, 659] width 46 height 46
type textarea "x"
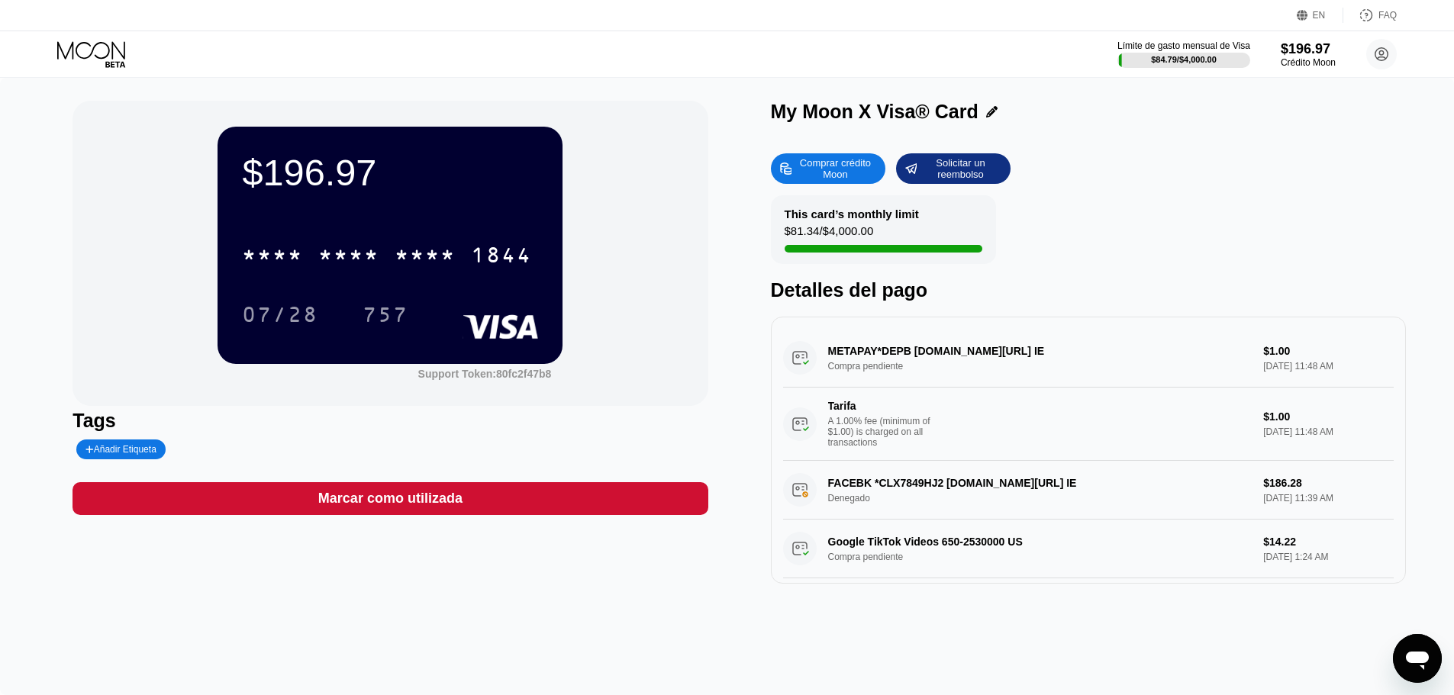
click at [77, 50] on icon at bounding box center [92, 54] width 71 height 27
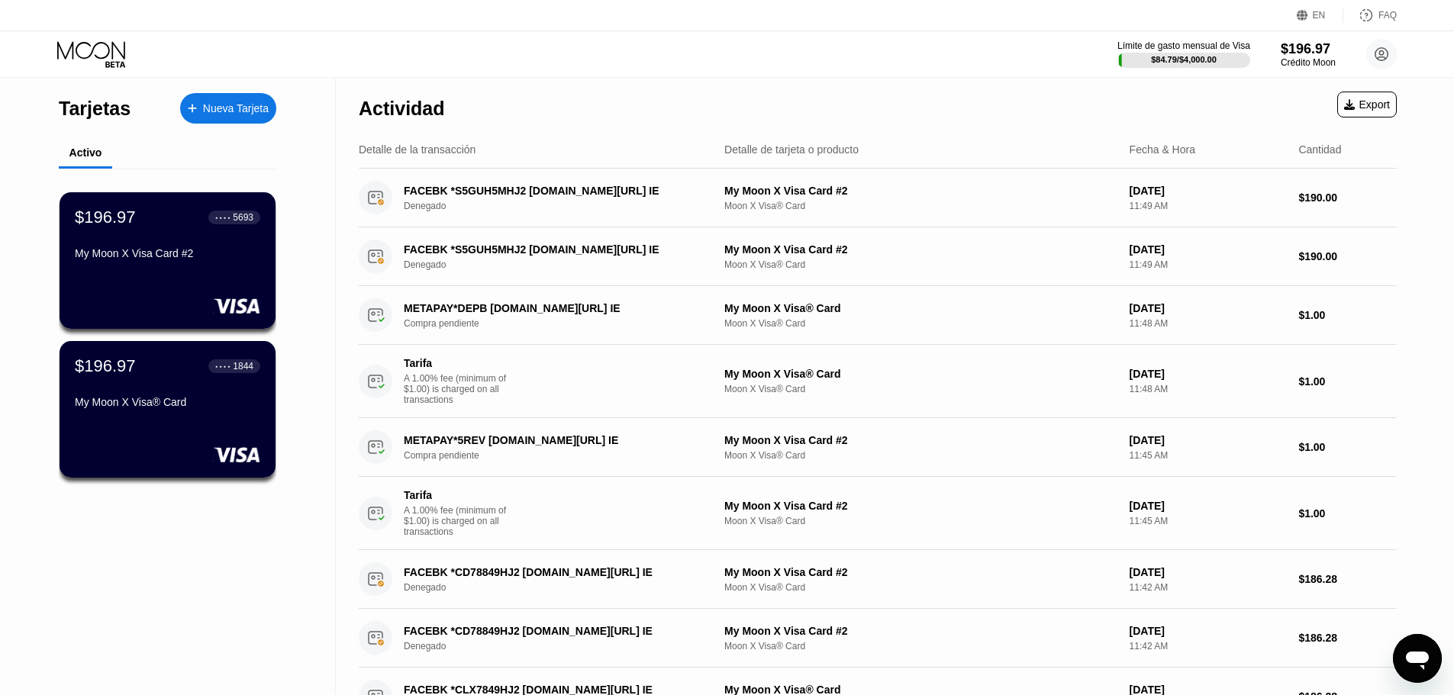
click at [223, 102] on div "Nueva Tarjeta" at bounding box center [236, 108] width 66 height 13
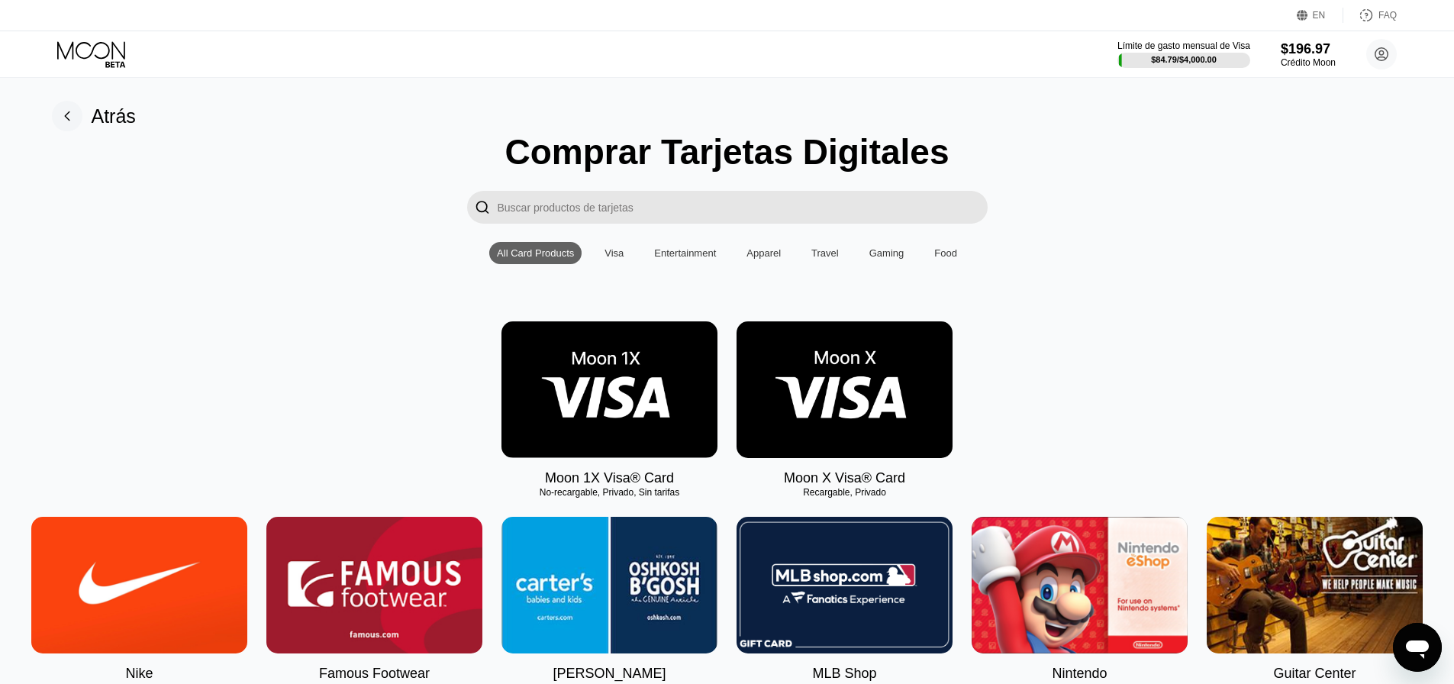
click at [901, 421] on img at bounding box center [845, 389] width 216 height 137
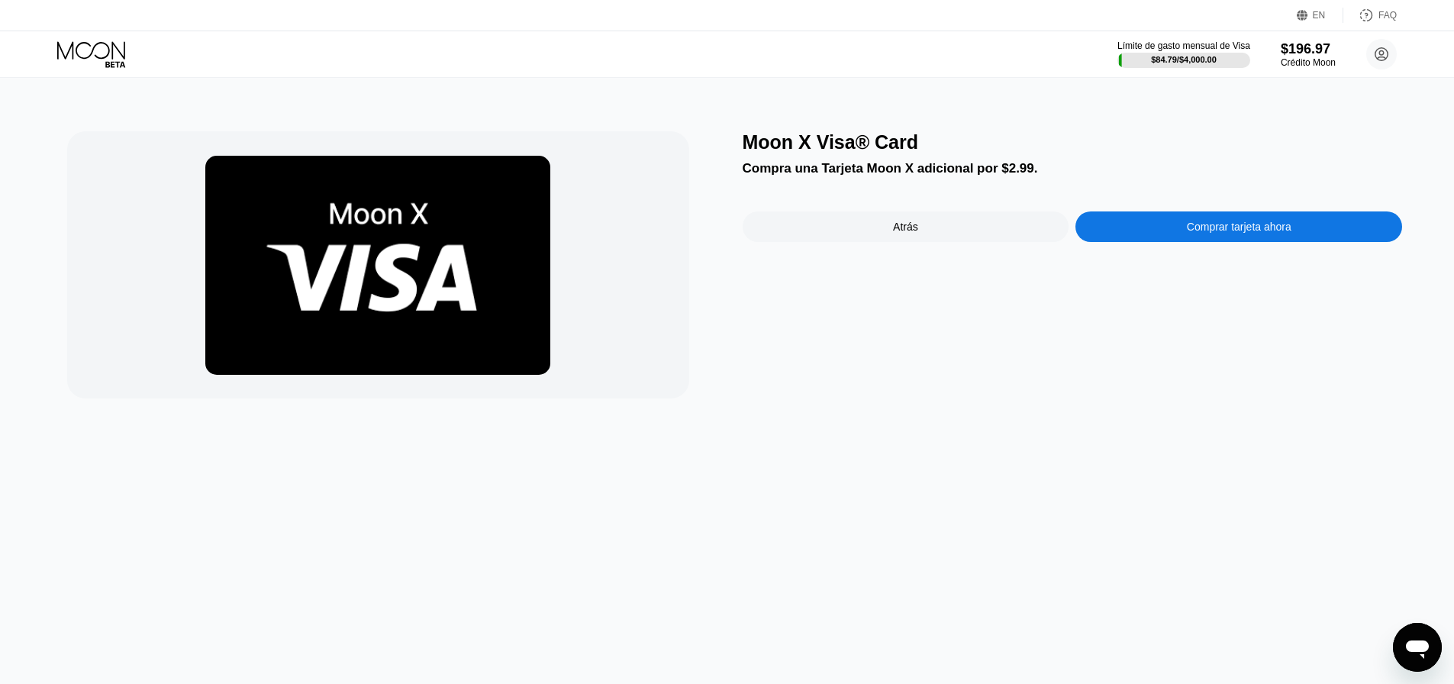
click at [66, 60] on icon at bounding box center [92, 54] width 71 height 27
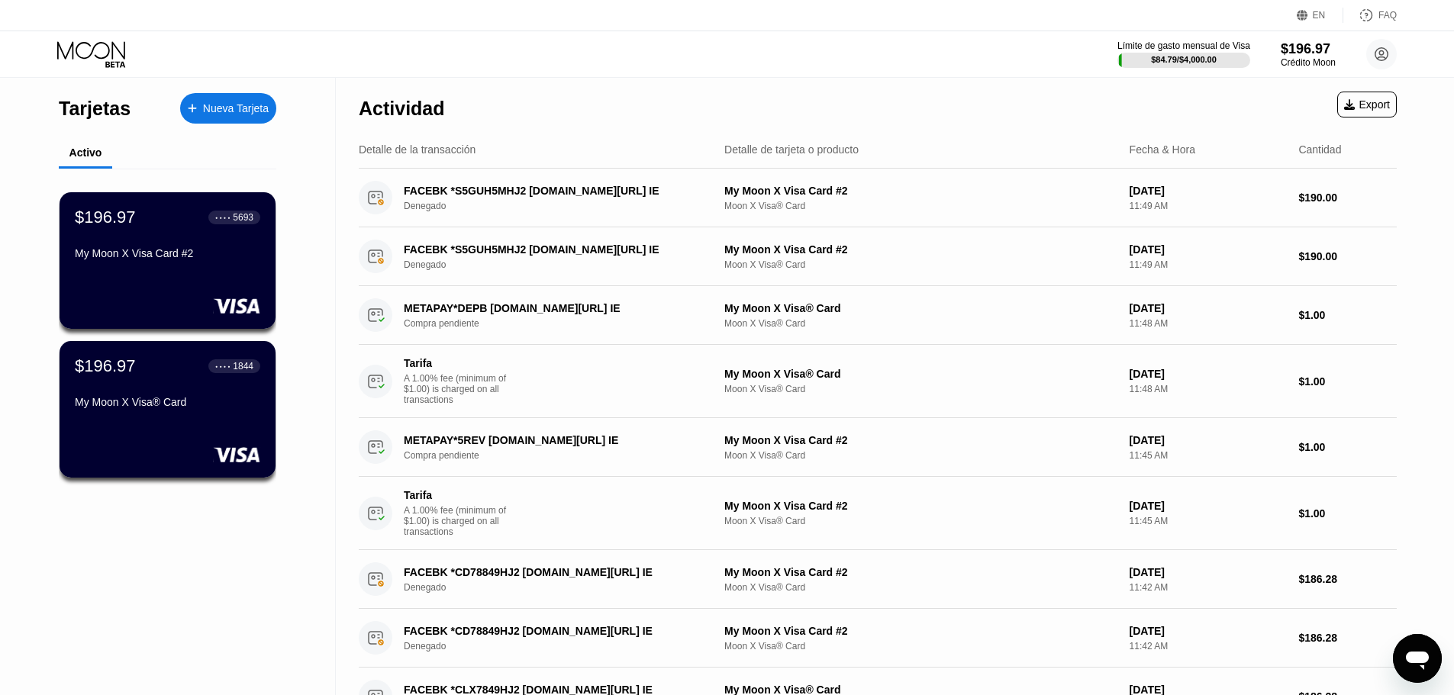
click at [287, 640] on div "Tarjetas Nueva Tarjeta Activo $196.97 ● ● ● ● 5693 My Moon X Visa Card #2 $196.…" at bounding box center [168, 701] width 336 height 1246
click at [79, 50] on icon at bounding box center [92, 54] width 71 height 27
drag, startPoint x: 224, startPoint y: 103, endPoint x: 111, endPoint y: 332, distance: 255.0
click at [224, 102] on div "Nueva Tarjeta" at bounding box center [236, 108] width 66 height 13
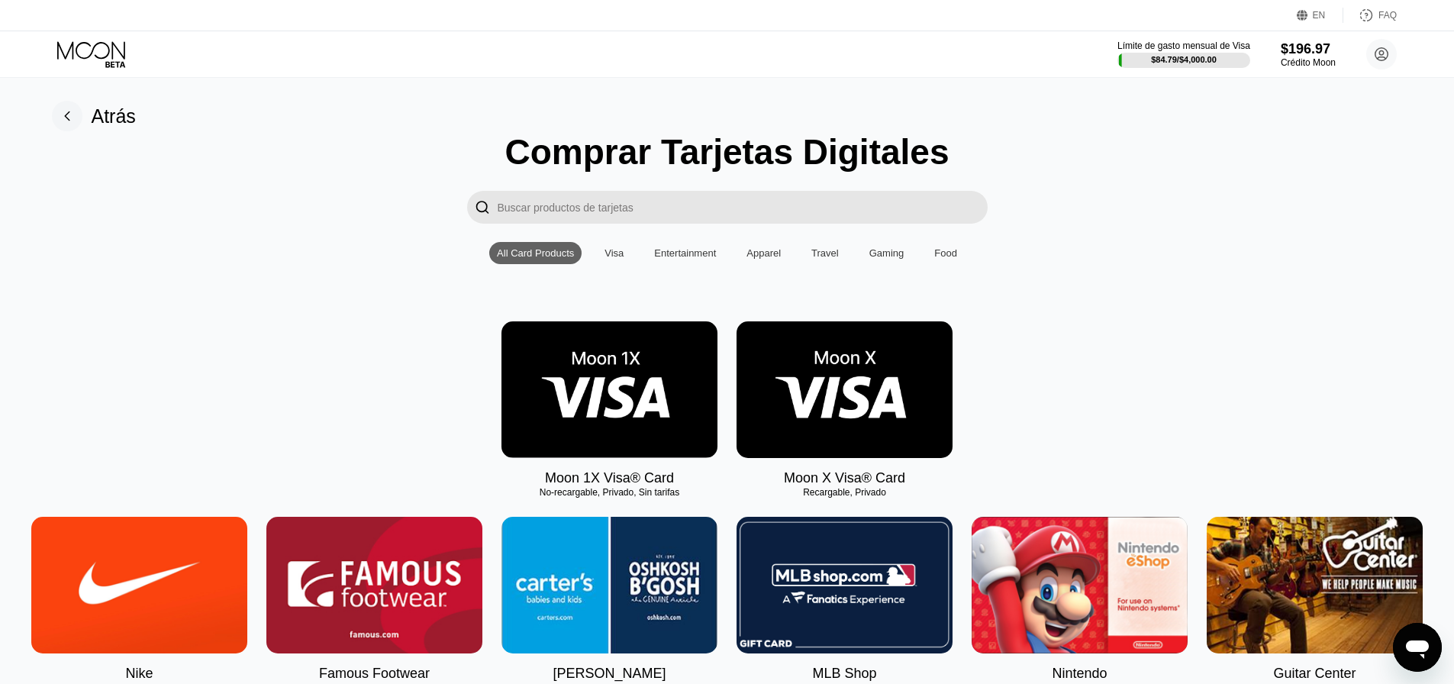
click at [1090, 343] on div "Moon 1X Visa® Card No-recargable, Privado, Sin tarifas Moon X Visa® Card Recarg…" at bounding box center [728, 403] width 1420 height 165
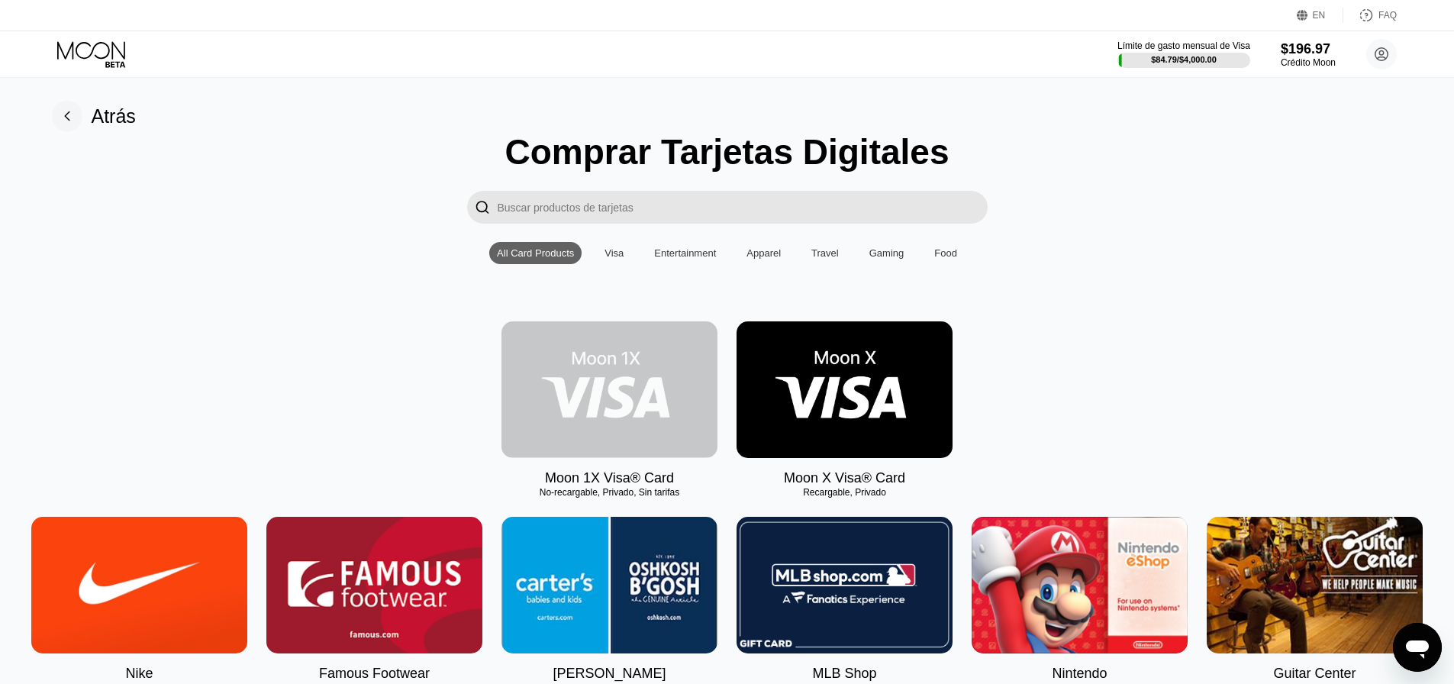
click at [587, 424] on img at bounding box center [610, 389] width 216 height 137
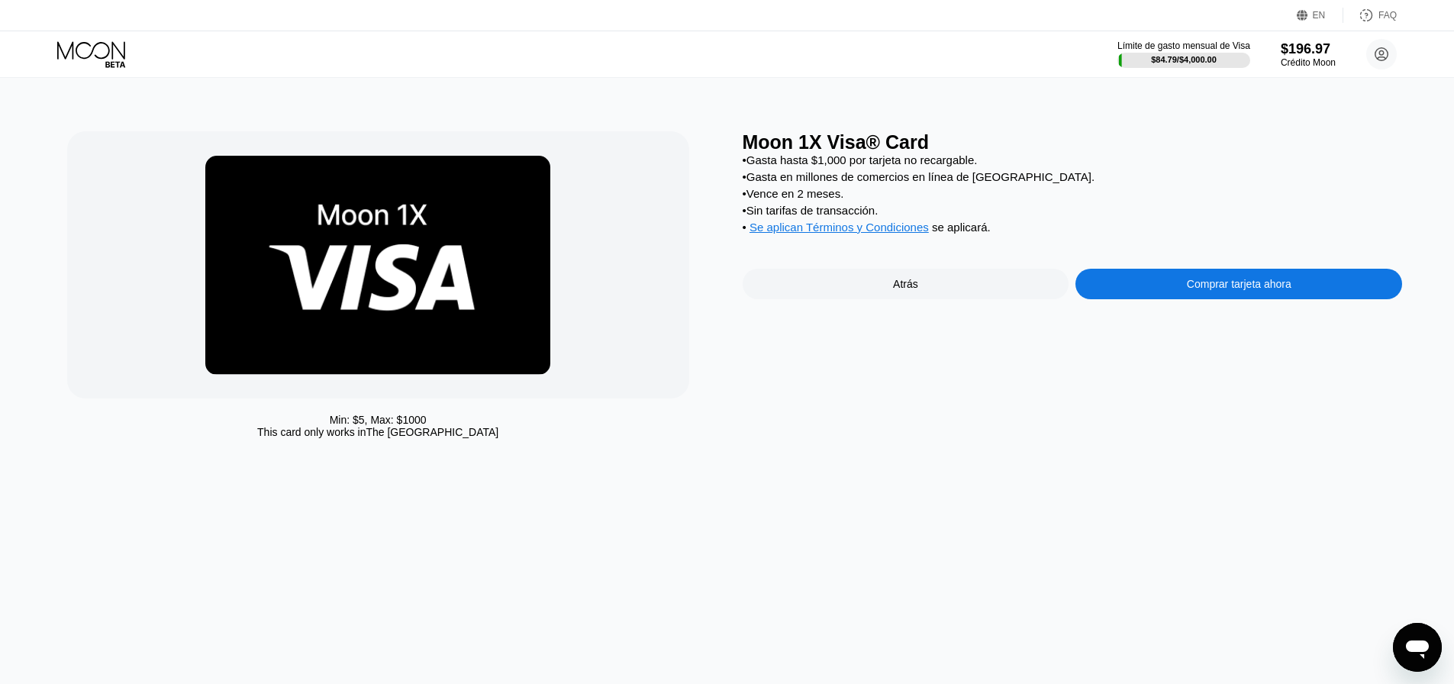
click at [1078, 619] on div "Min: $ 5 , Max: $ 1000 This card only works in The United States Moon 1X Visa® …" at bounding box center [728, 381] width 1466 height 606
drag, startPoint x: 760, startPoint y: 160, endPoint x: 793, endPoint y: 146, distance: 36.3
click at [779, 156] on div "Min: $ 5 , Max: $ 1000 This card only works in The United States Moon 1X Visa® …" at bounding box center [727, 288] width 1321 height 314
drag, startPoint x: 795, startPoint y: 142, endPoint x: 747, endPoint y: 126, distance: 51.4
click at [747, 126] on div "Min: $ 5 , Max: $ 1000 This card only works in The United States Moon 1X Visa® …" at bounding box center [728, 381] width 1466 height 606
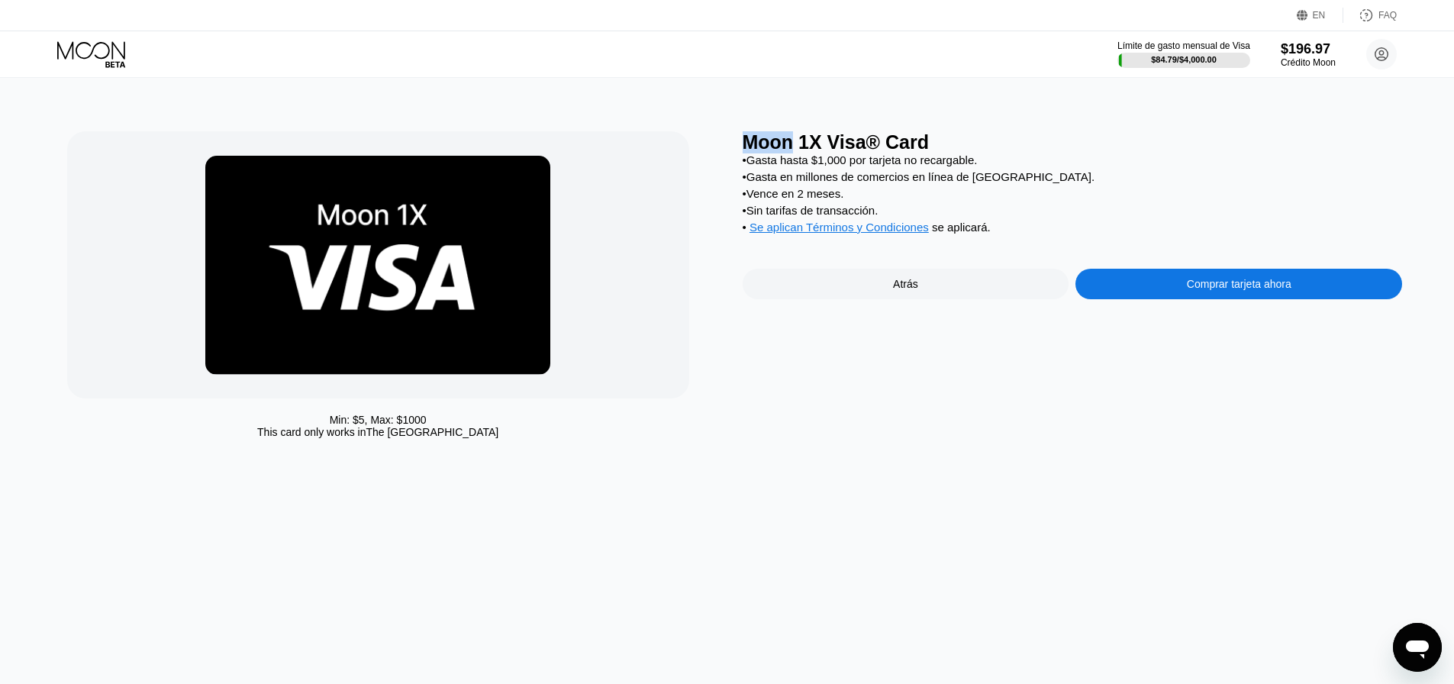
copy div "Moon"
click at [1075, 74] on div "Límite de gasto mensual de Visa $84.79 / $4,000.00 $196.97 Crédito Moon Johan M…" at bounding box center [727, 54] width 1454 height 46
click at [1305, 454] on div "Min: $ 5 , Max: $ 1000 This card only works in The United States Moon 1X Visa® …" at bounding box center [728, 381] width 1466 height 606
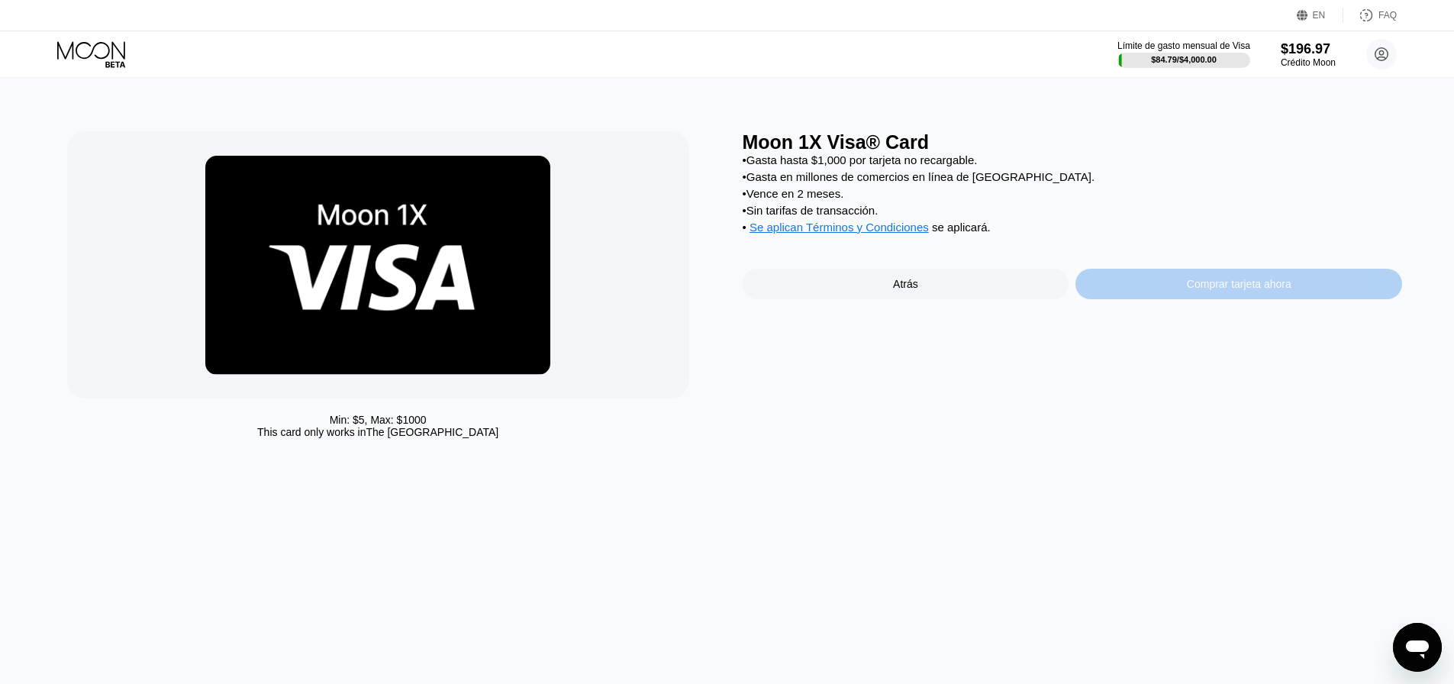
click at [1218, 290] on div "Comprar tarjeta ahora" at bounding box center [1239, 284] width 105 height 12
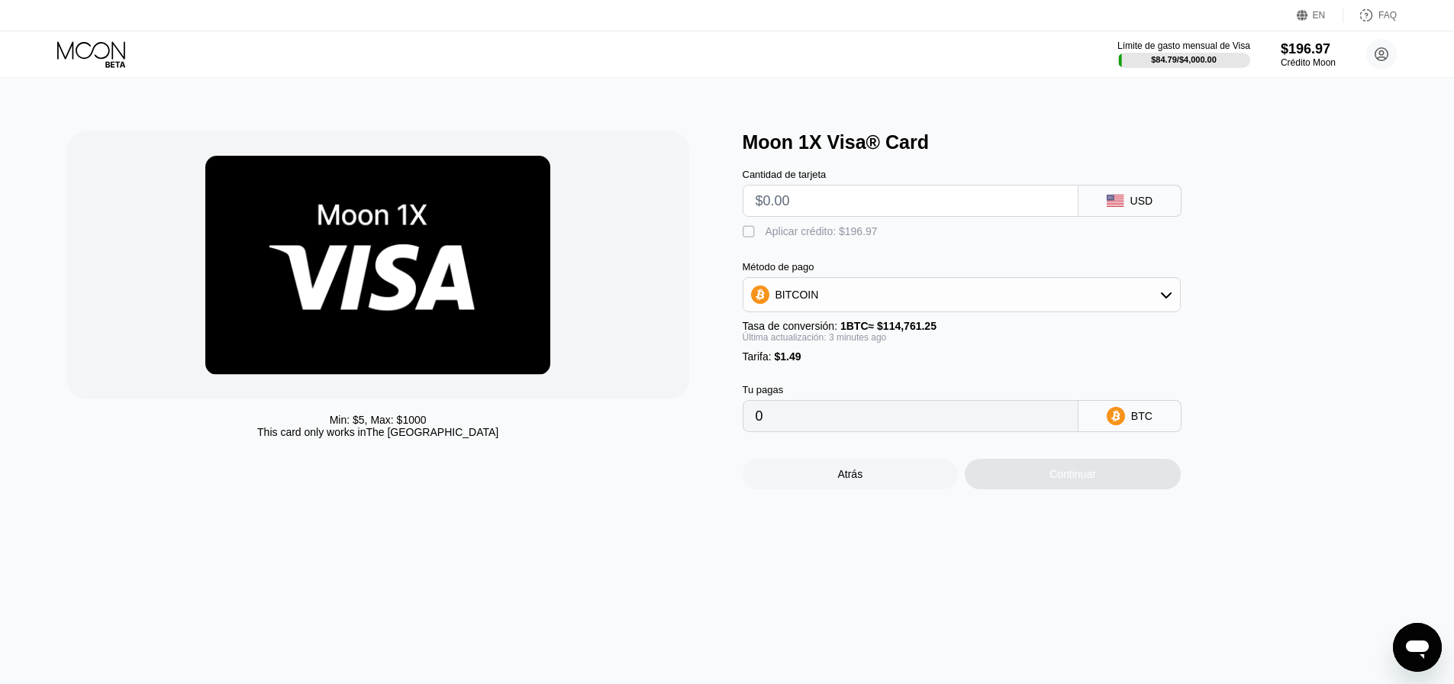
click at [825, 214] on input "text" at bounding box center [911, 200] width 310 height 31
click at [750, 237] on div "" at bounding box center [750, 231] width 15 height 15
click at [794, 320] on div "Método de pago BITCOIN Tasa de conversión: 1 BTC ≈ $114,761.25 Última actualiza…" at bounding box center [962, 312] width 438 height 102
click at [805, 301] on div "BITCOIN" at bounding box center [798, 295] width 44 height 12
click at [795, 385] on div "USDT on TRON" at bounding box center [961, 370] width 429 height 31
